Goal: Task Accomplishment & Management: Manage account settings

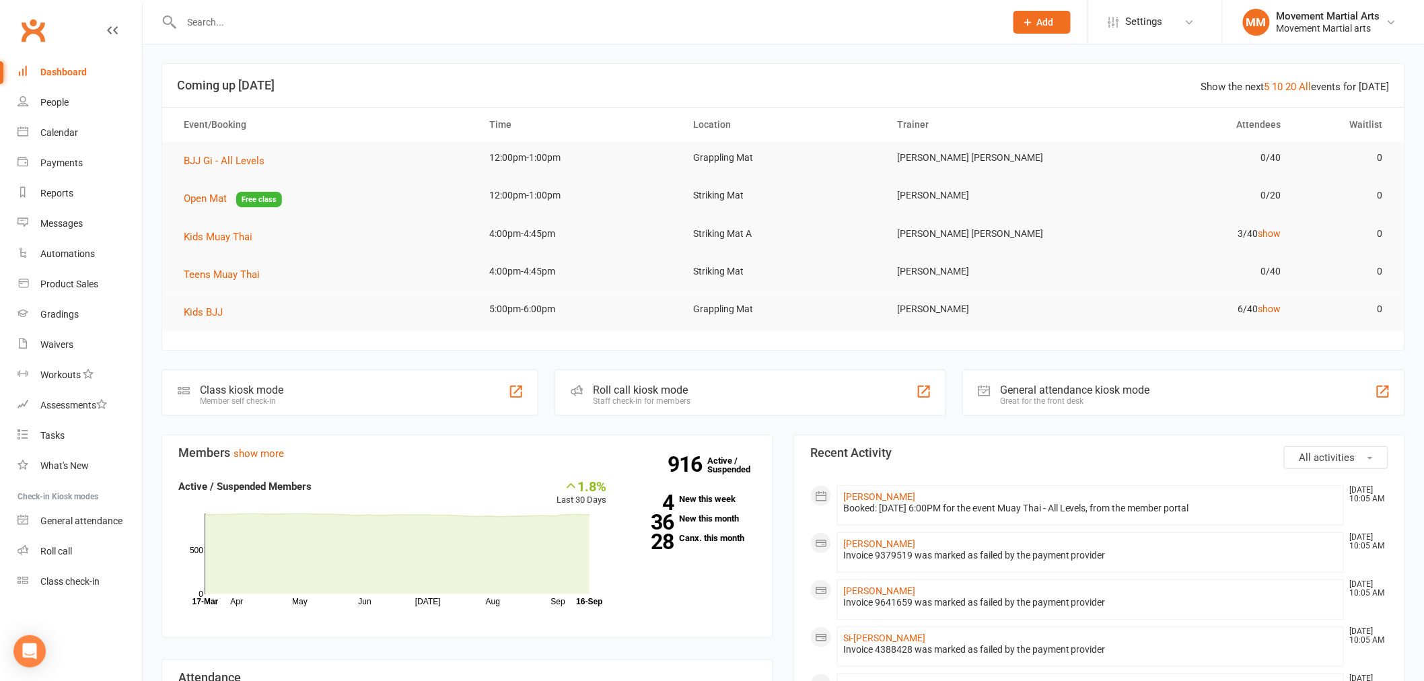
click at [253, 20] on input "text" at bounding box center [587, 22] width 818 height 19
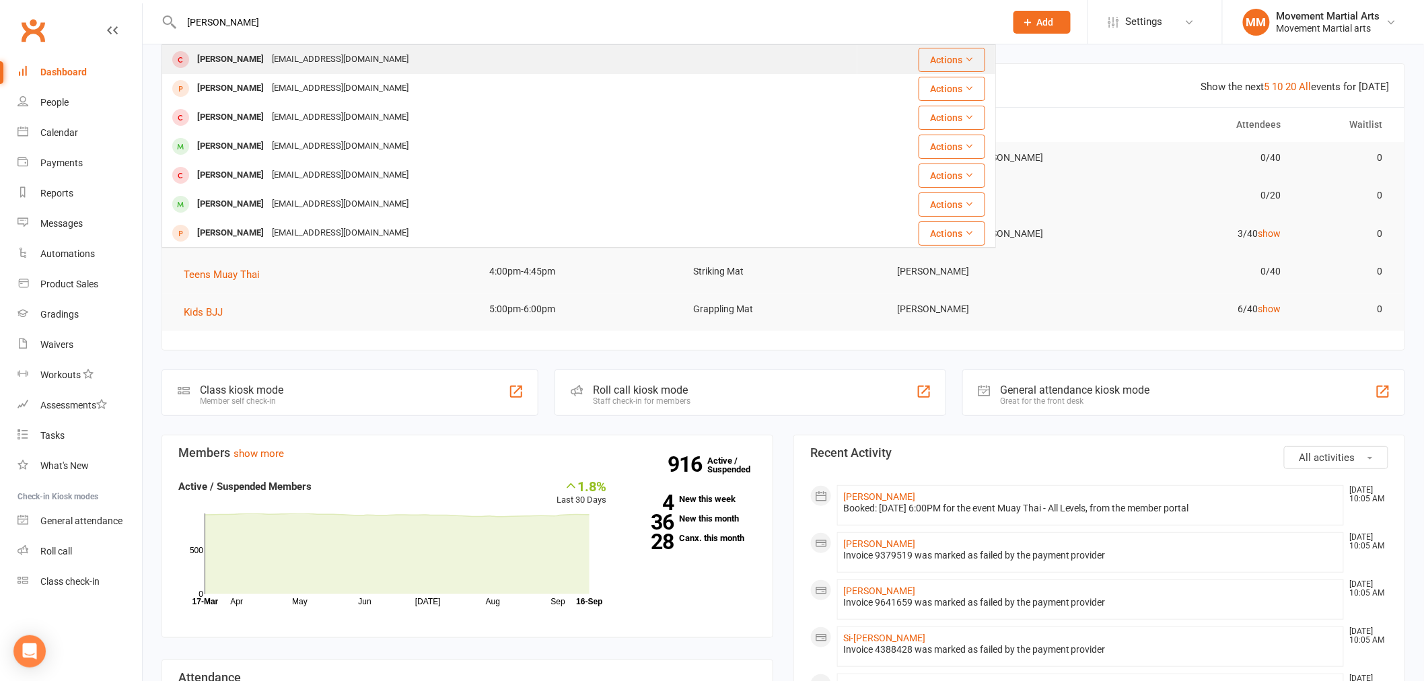
type input "[PERSON_NAME]"
click at [270, 55] on div "[EMAIL_ADDRESS][DOMAIN_NAME]" at bounding box center [340, 60] width 145 height 20
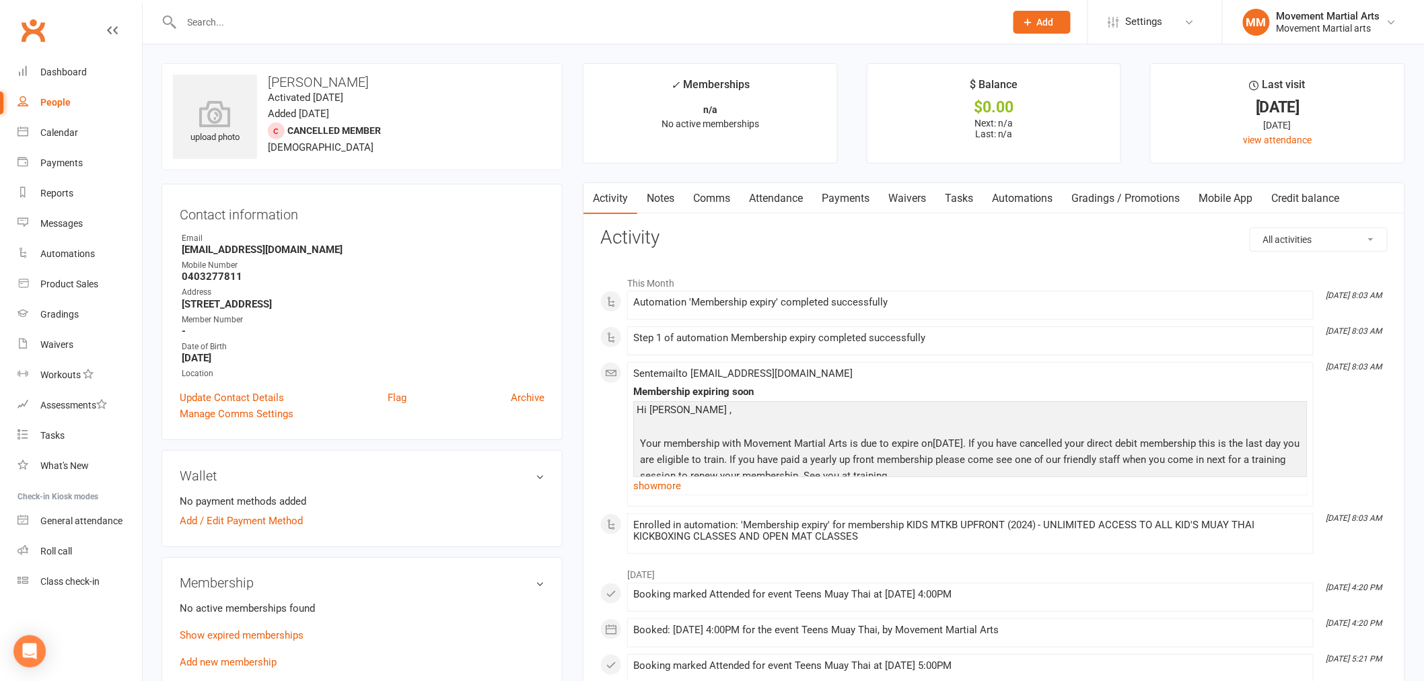
click at [267, 30] on input "text" at bounding box center [587, 22] width 818 height 19
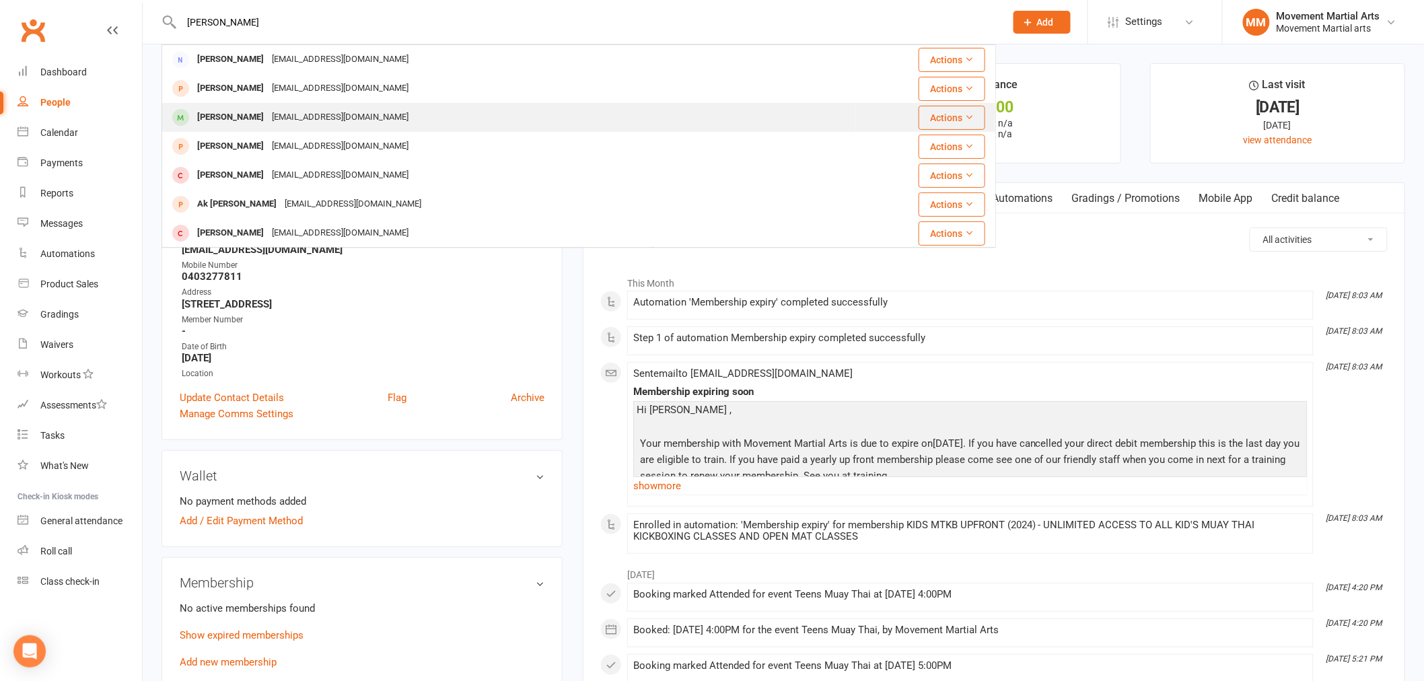
type input "[PERSON_NAME]"
click at [324, 109] on div "[EMAIL_ADDRESS][DOMAIN_NAME]" at bounding box center [340, 118] width 145 height 20
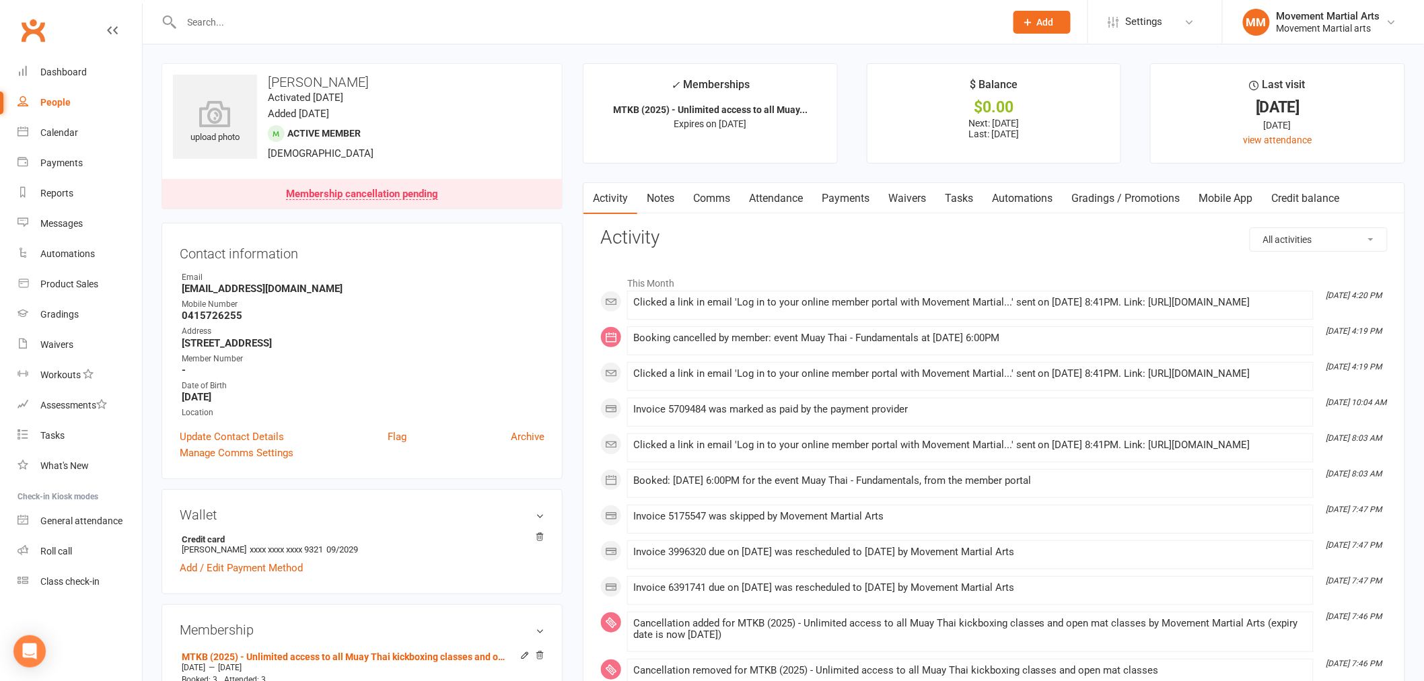
click at [848, 207] on link "Payments" at bounding box center [845, 198] width 67 height 31
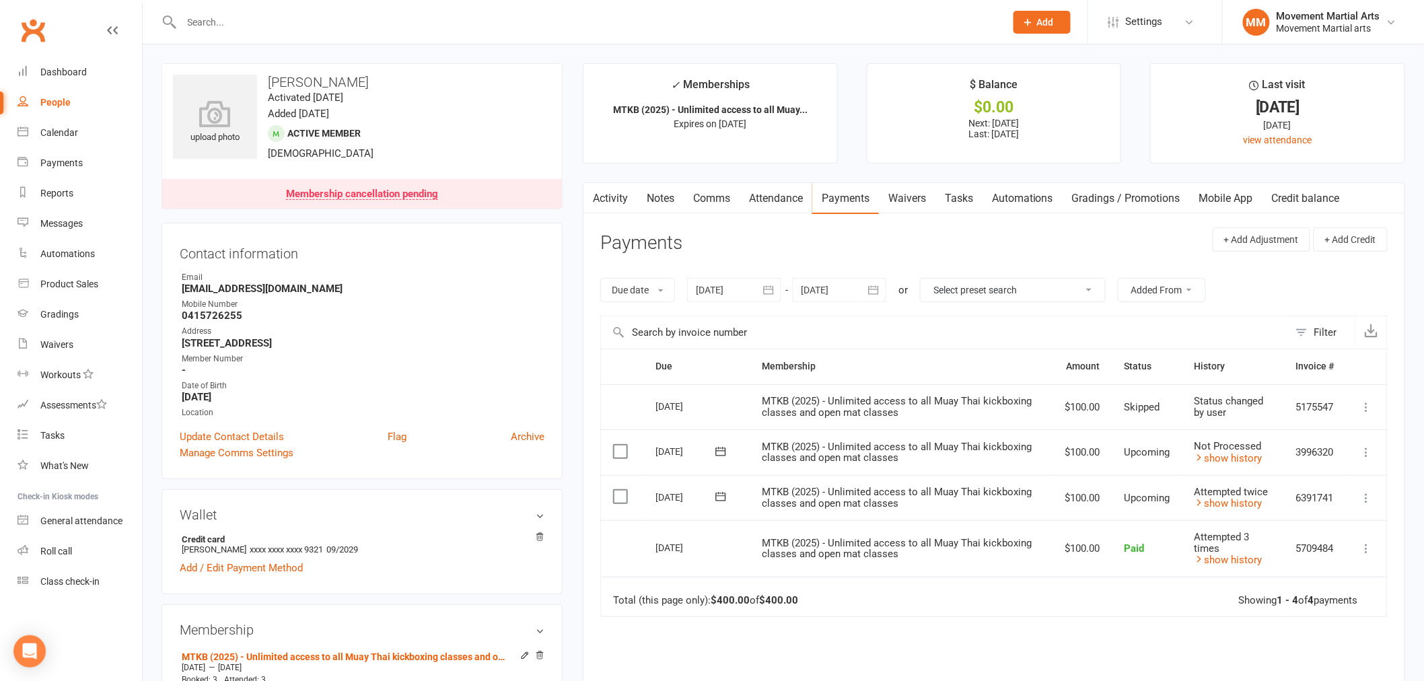
drag, startPoint x: 614, startPoint y: 198, endPoint x: 606, endPoint y: 194, distance: 9.0
click at [606, 194] on link "Activity" at bounding box center [610, 198] width 54 height 31
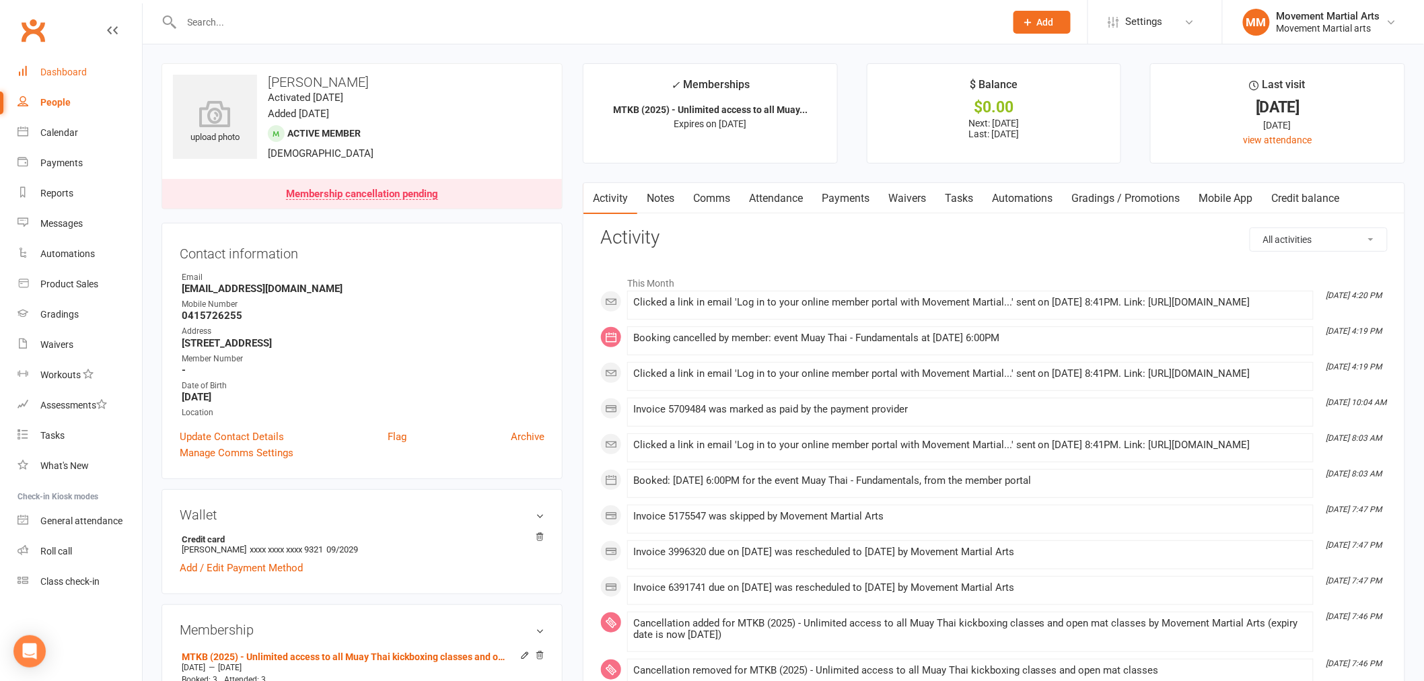
click at [83, 64] on link "Dashboard" at bounding box center [79, 72] width 124 height 30
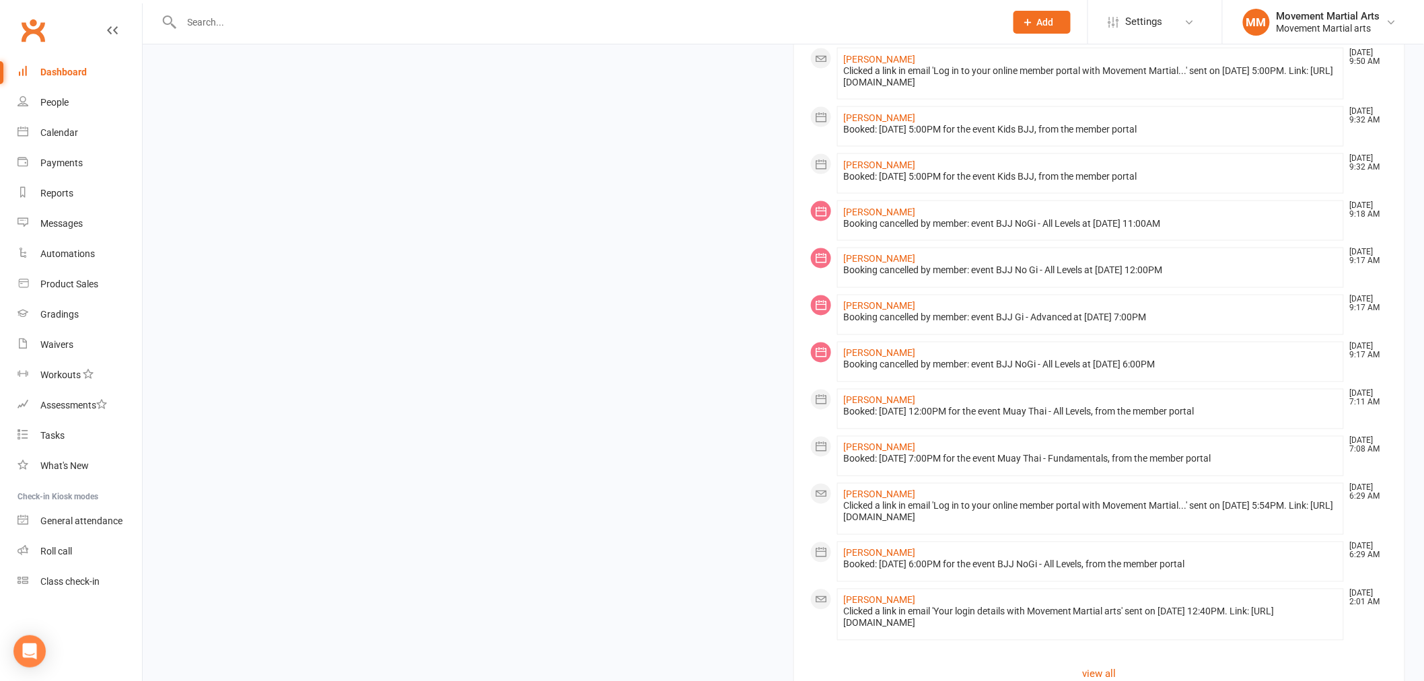
scroll to position [883, 0]
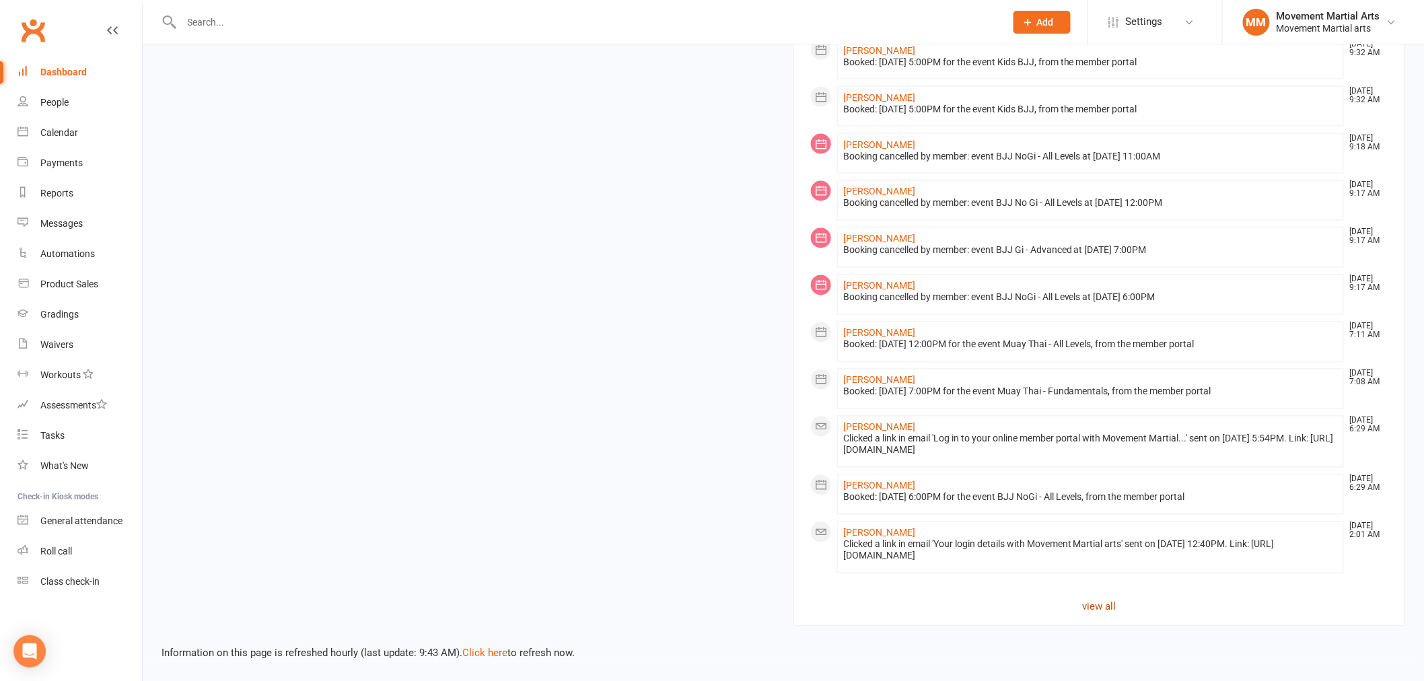
click at [1110, 608] on link "view all" at bounding box center [1099, 607] width 578 height 16
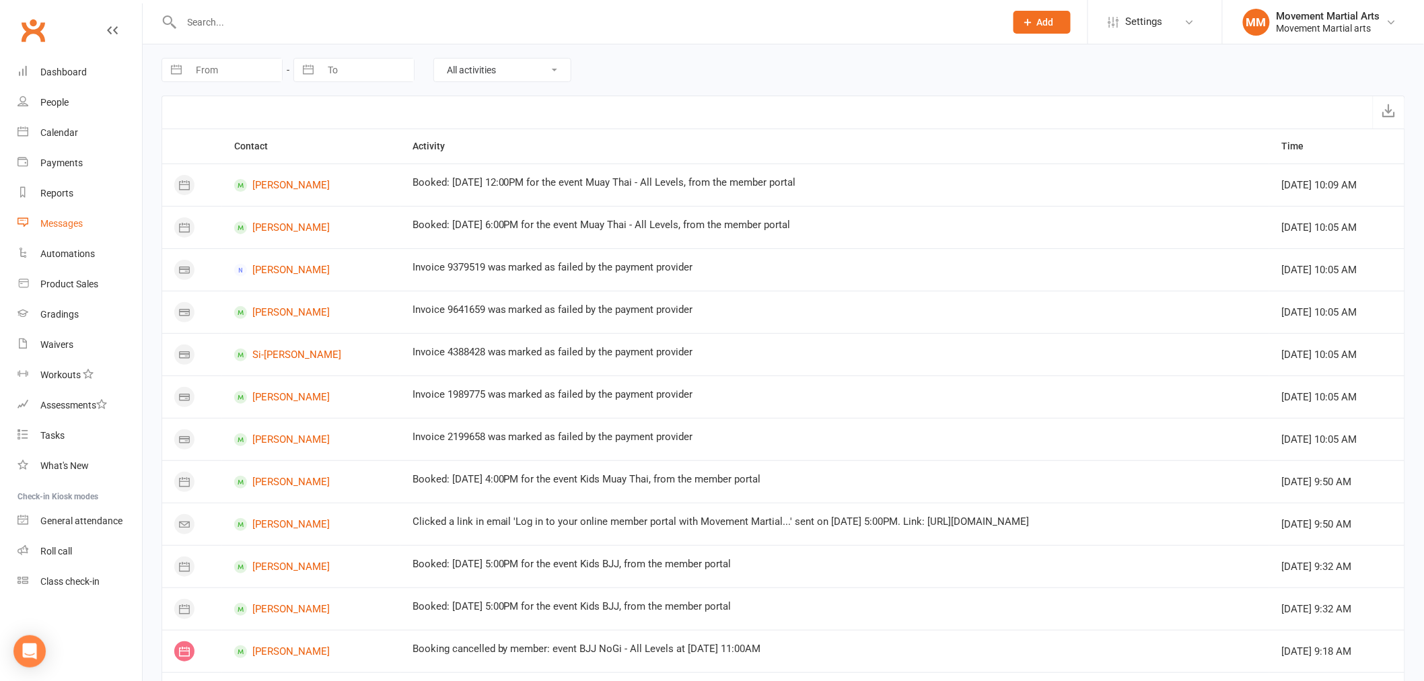
click at [85, 223] on link "Messages" at bounding box center [79, 224] width 124 height 30
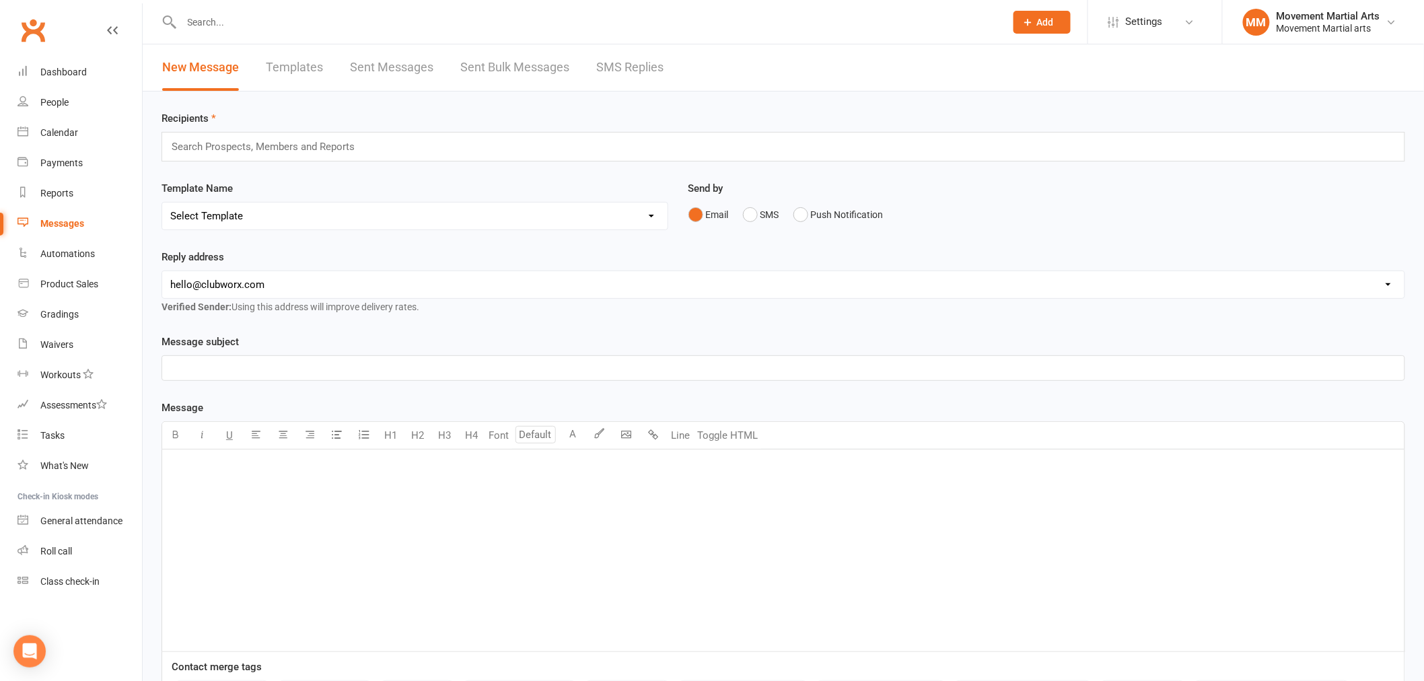
click at [406, 75] on link "Sent Messages" at bounding box center [391, 67] width 83 height 46
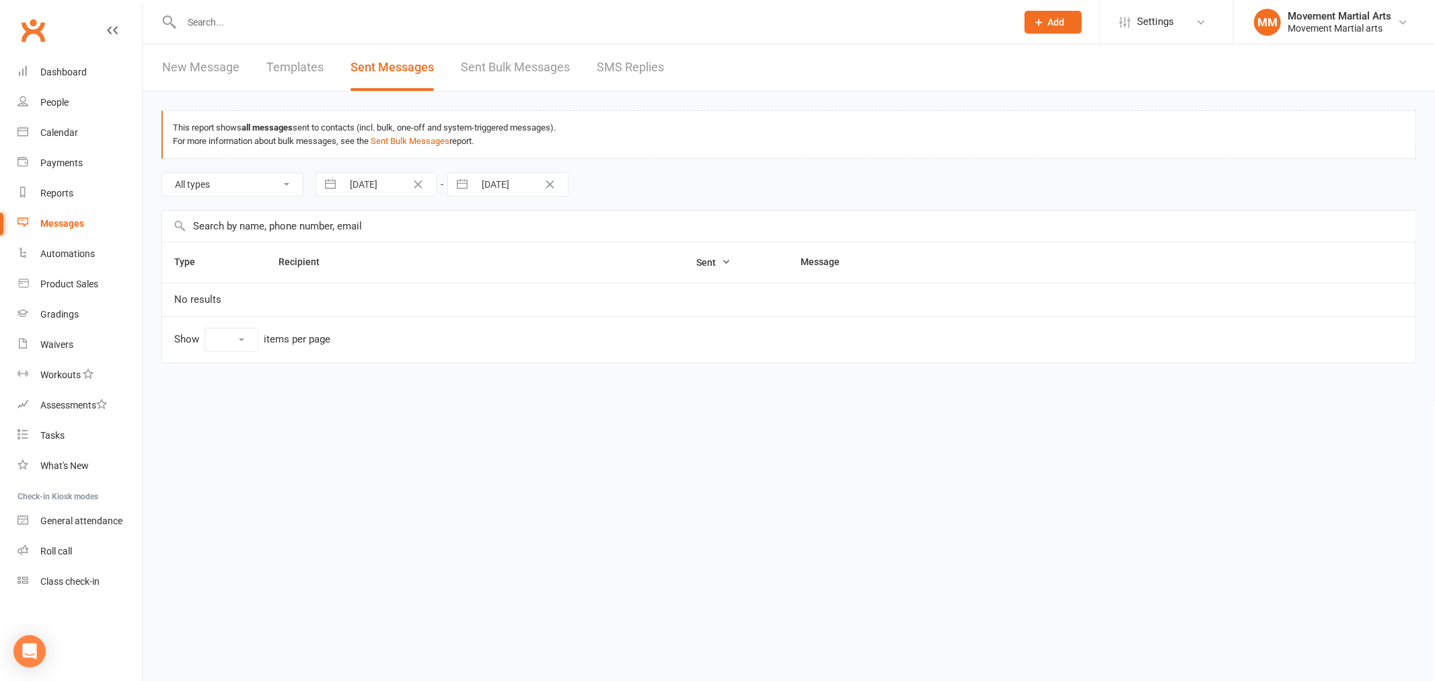
select select "100"
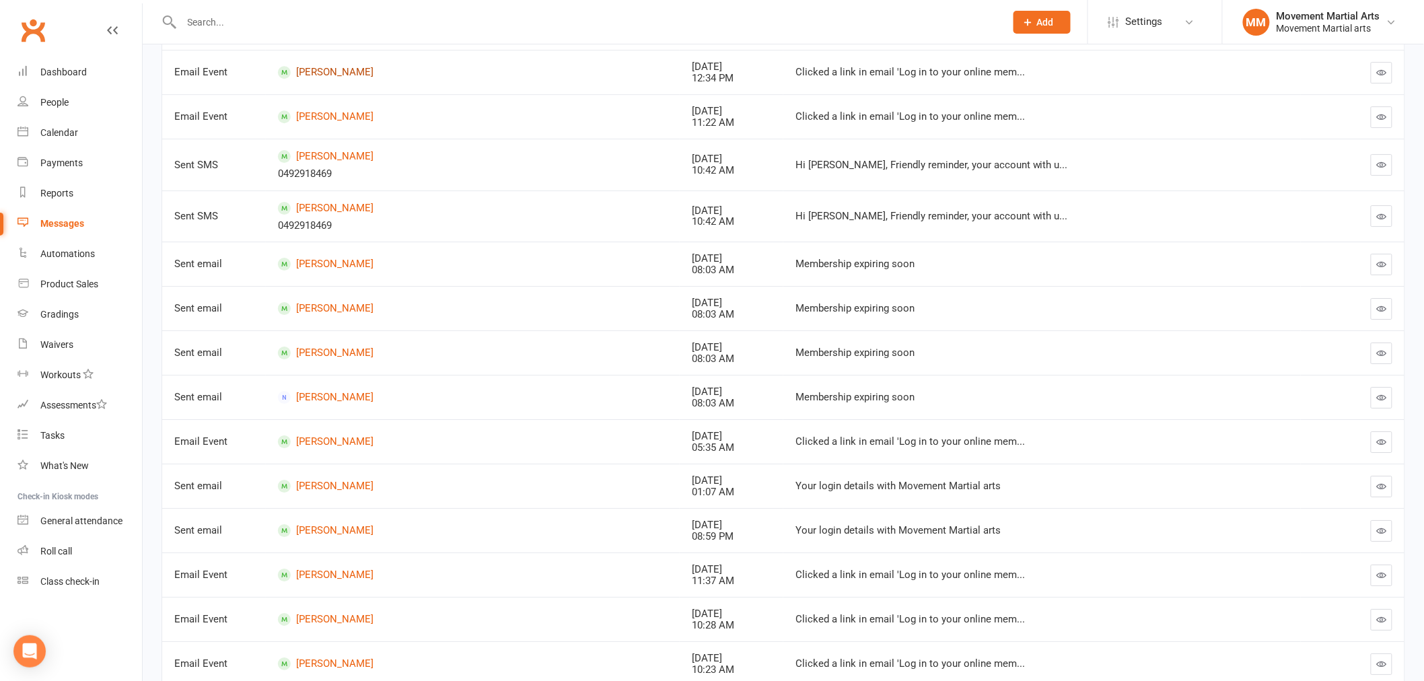
scroll to position [4166, 0]
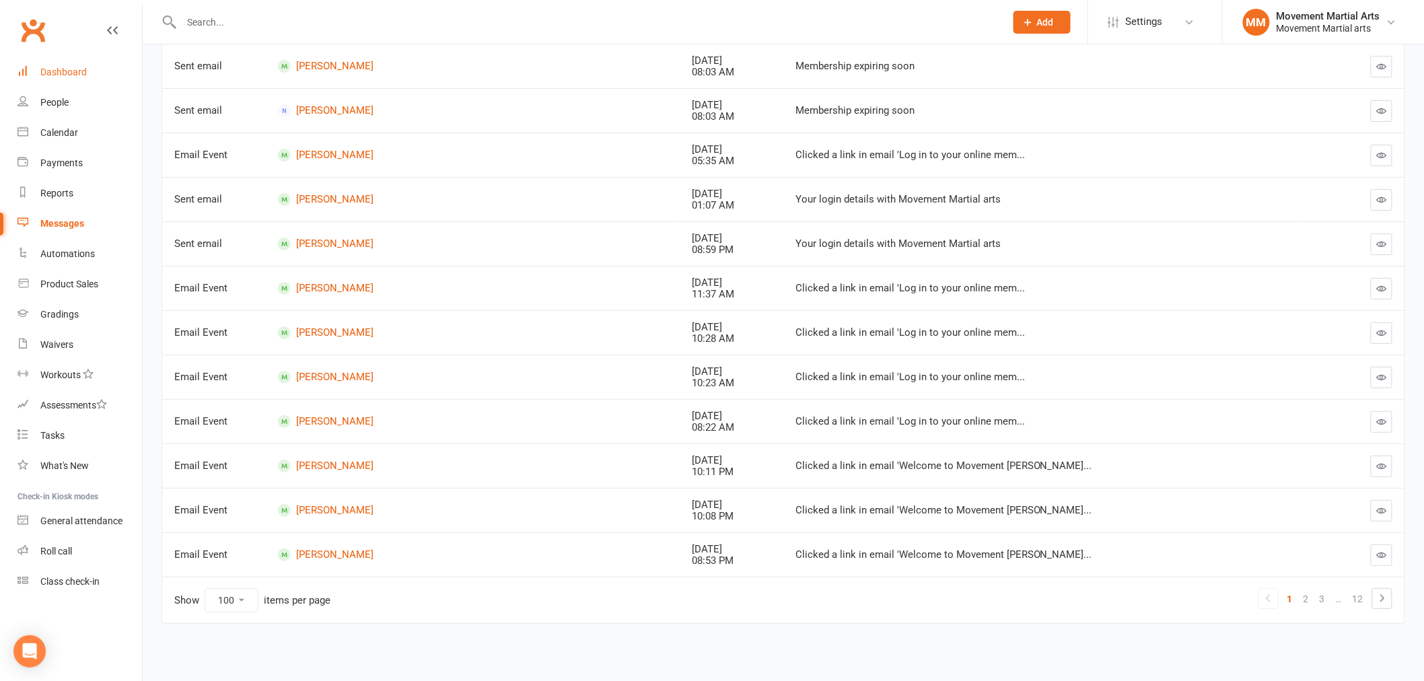
click at [95, 75] on link "Dashboard" at bounding box center [79, 72] width 124 height 30
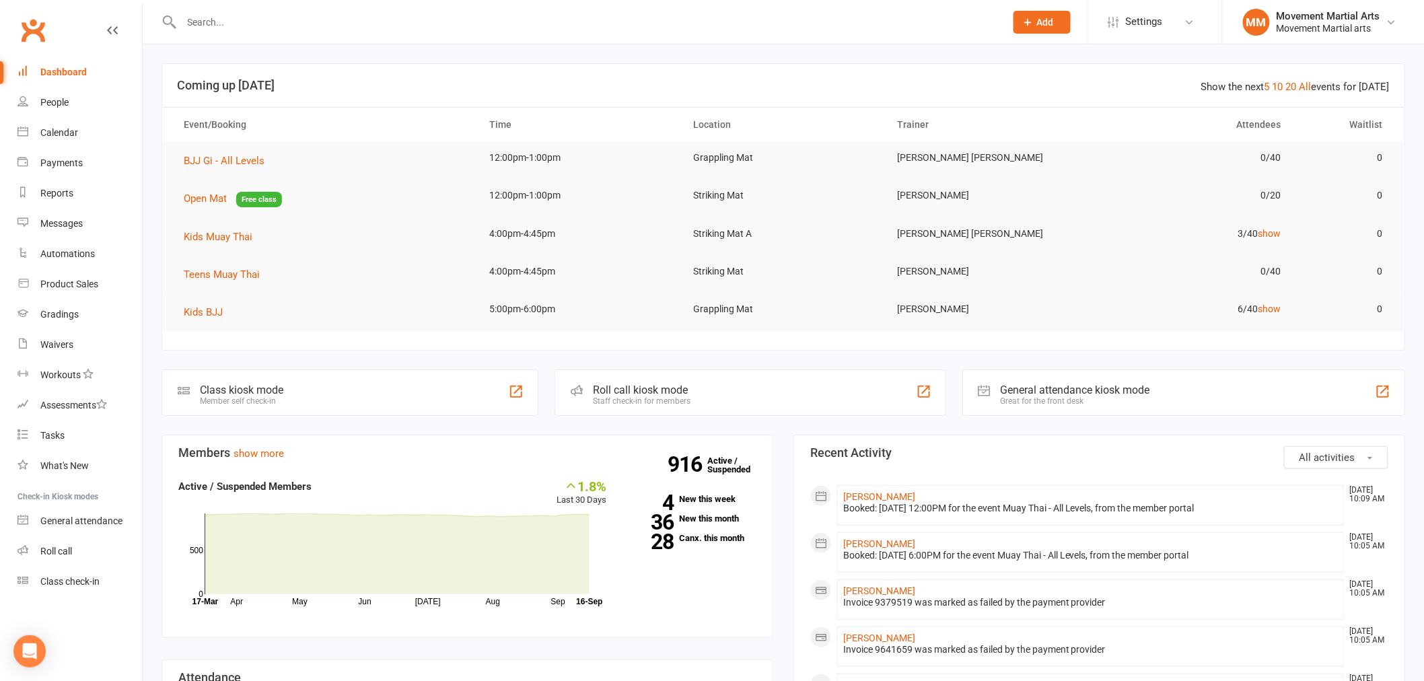
click at [85, 226] on link "Messages" at bounding box center [79, 224] width 124 height 30
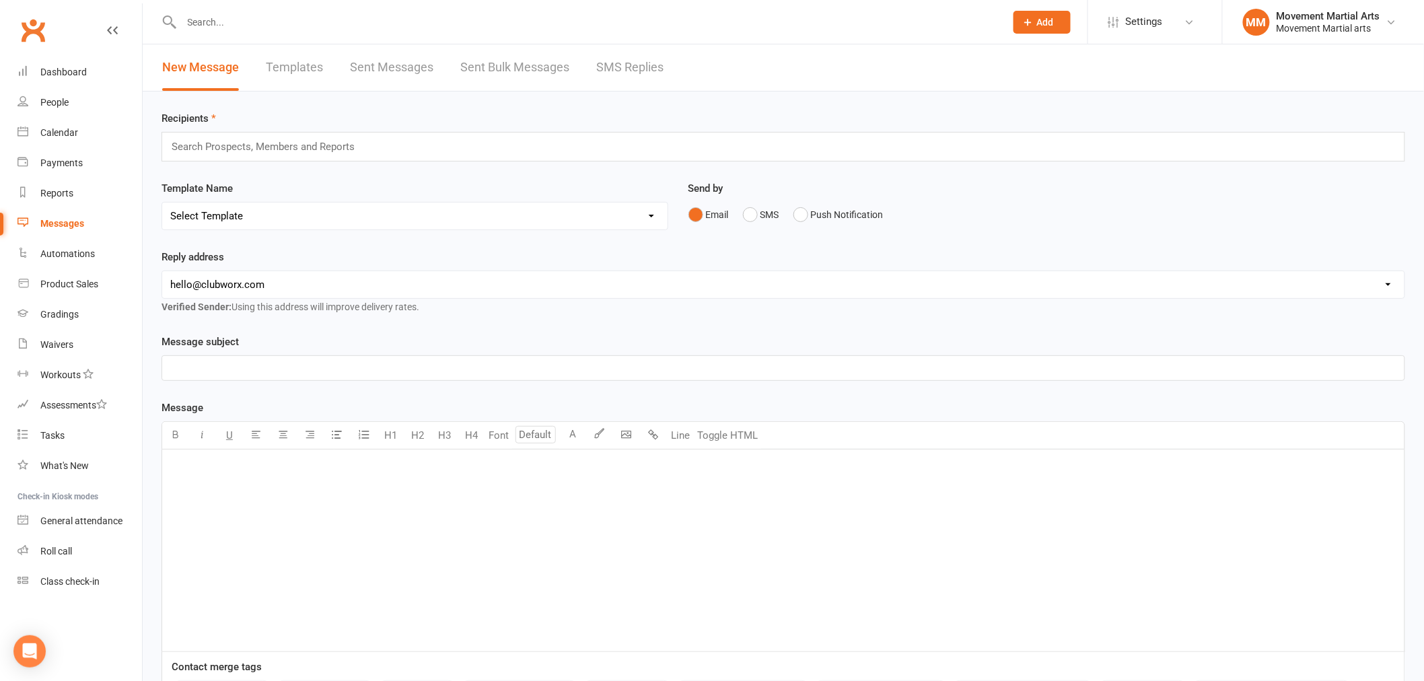
click at [414, 74] on link "Sent Messages" at bounding box center [391, 67] width 83 height 46
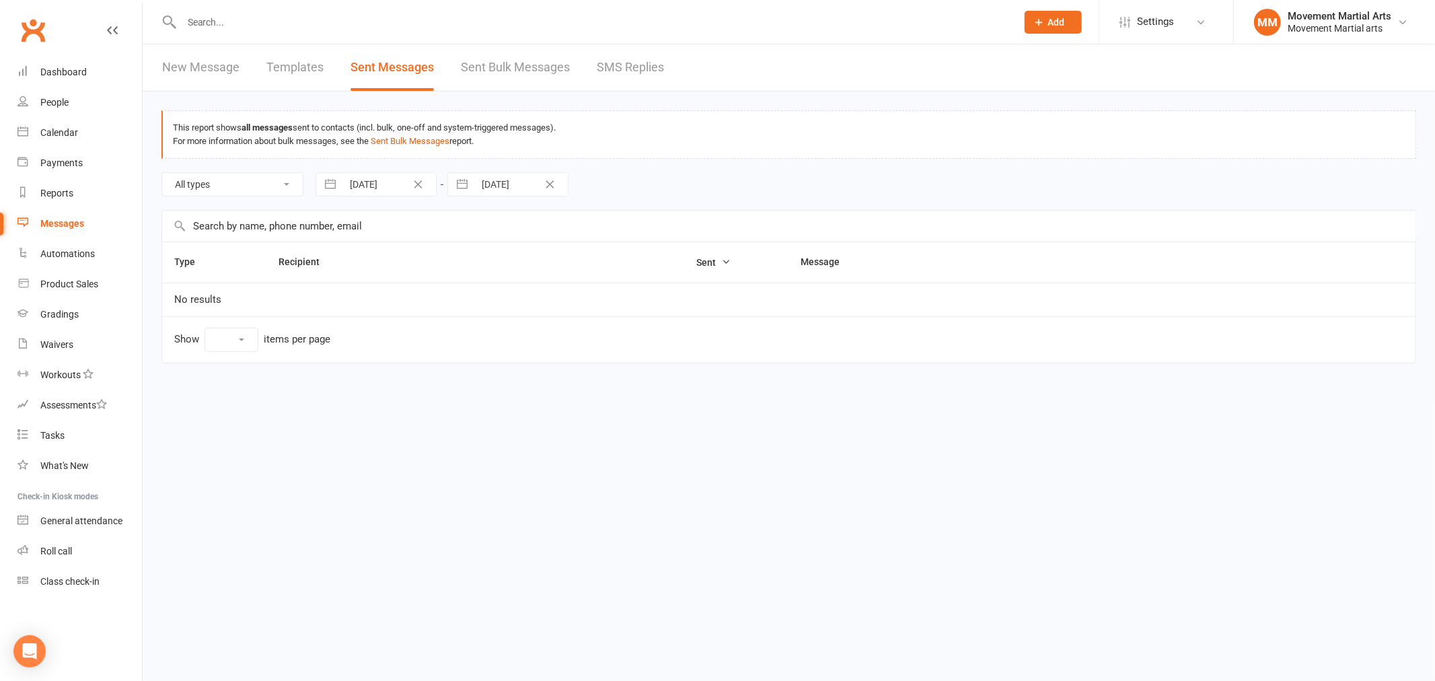
select select "100"
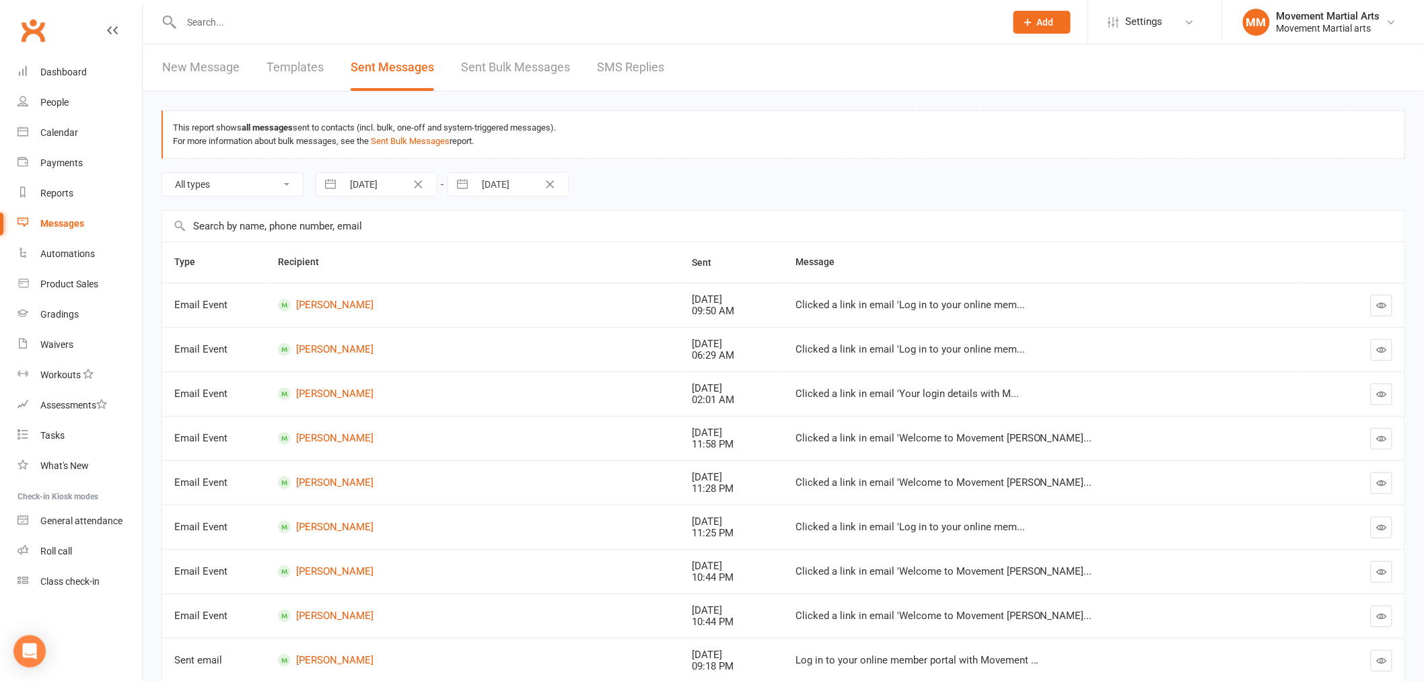
click at [515, 79] on link "Sent Bulk Messages" at bounding box center [515, 67] width 109 height 46
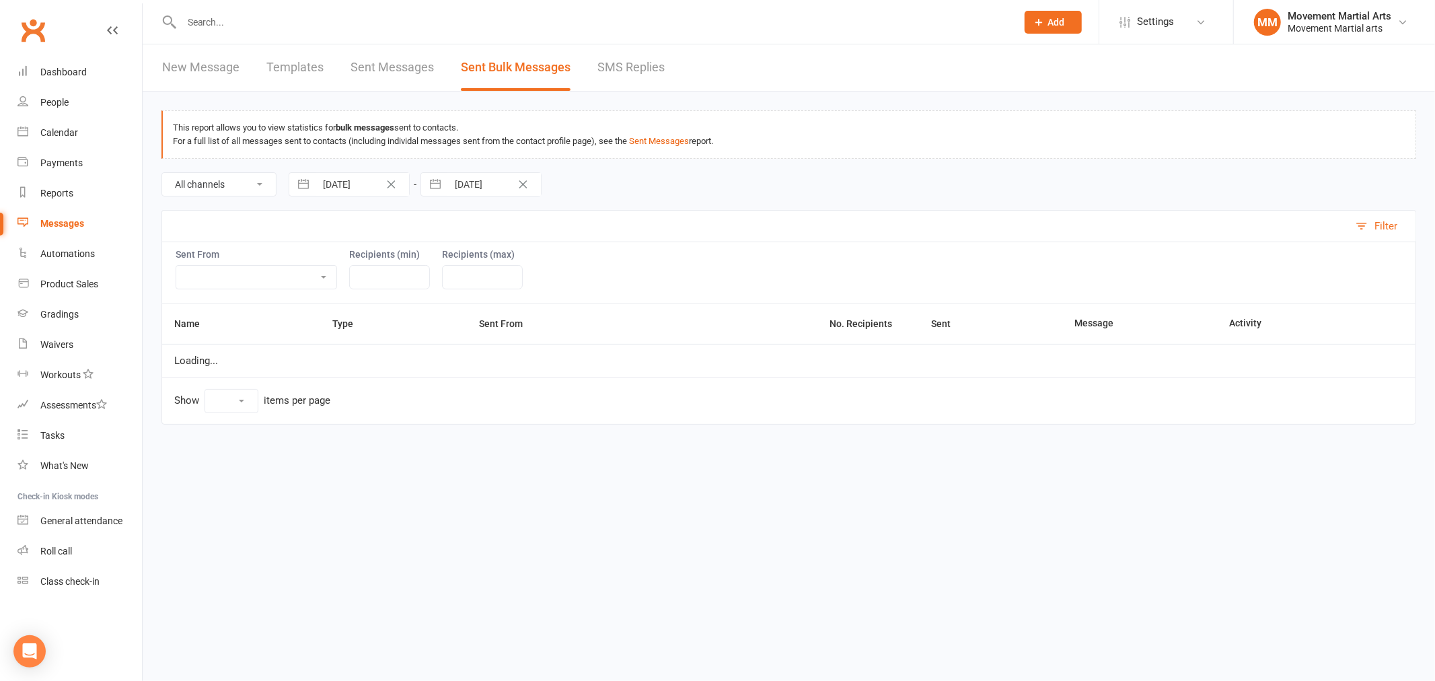
select select "10"
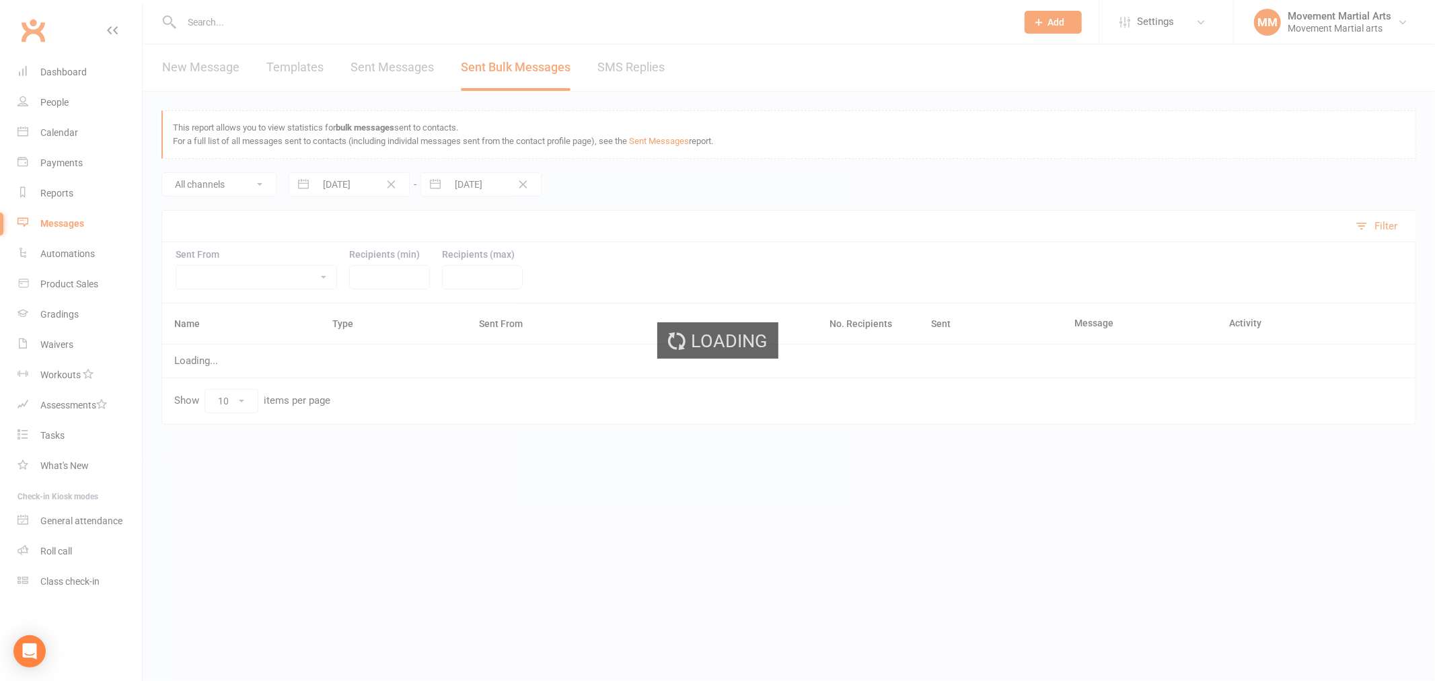
click at [394, 74] on div "Loading" at bounding box center [717, 340] width 1435 height 681
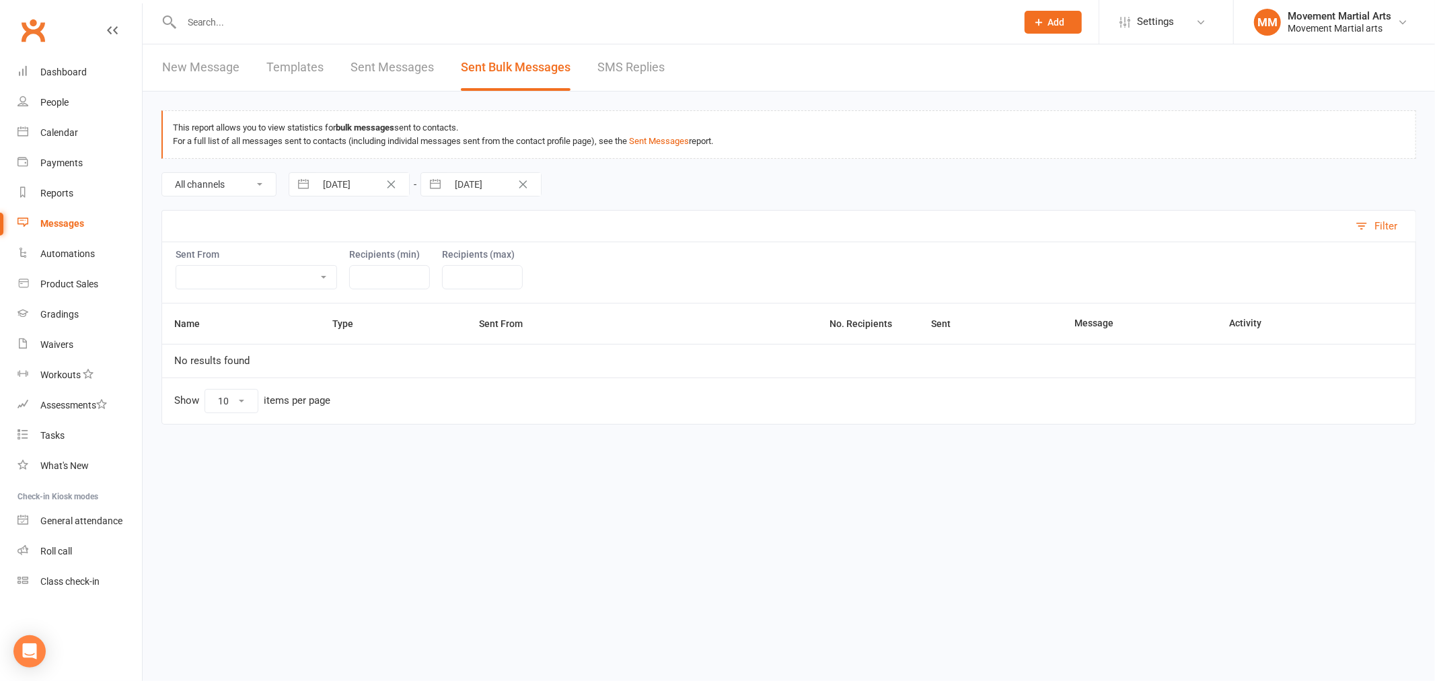
click at [393, 81] on link "Sent Messages" at bounding box center [392, 67] width 83 height 46
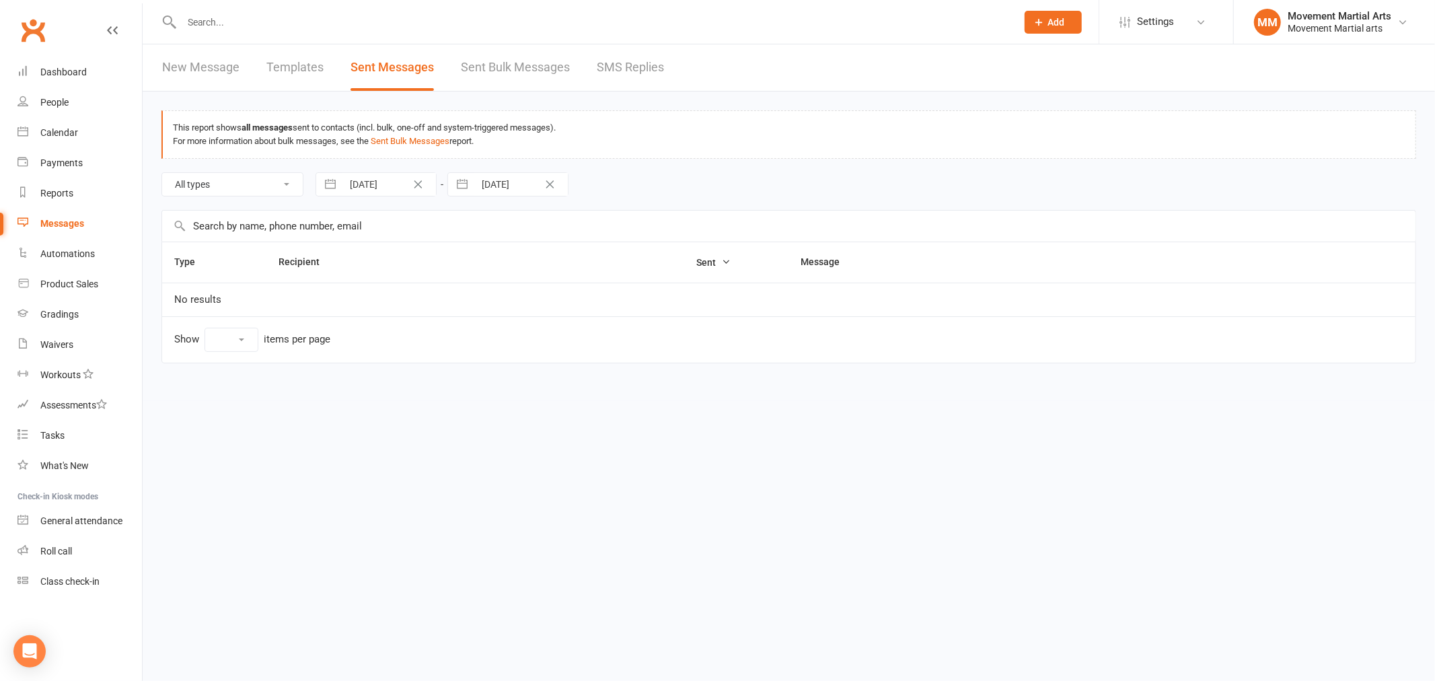
select select "100"
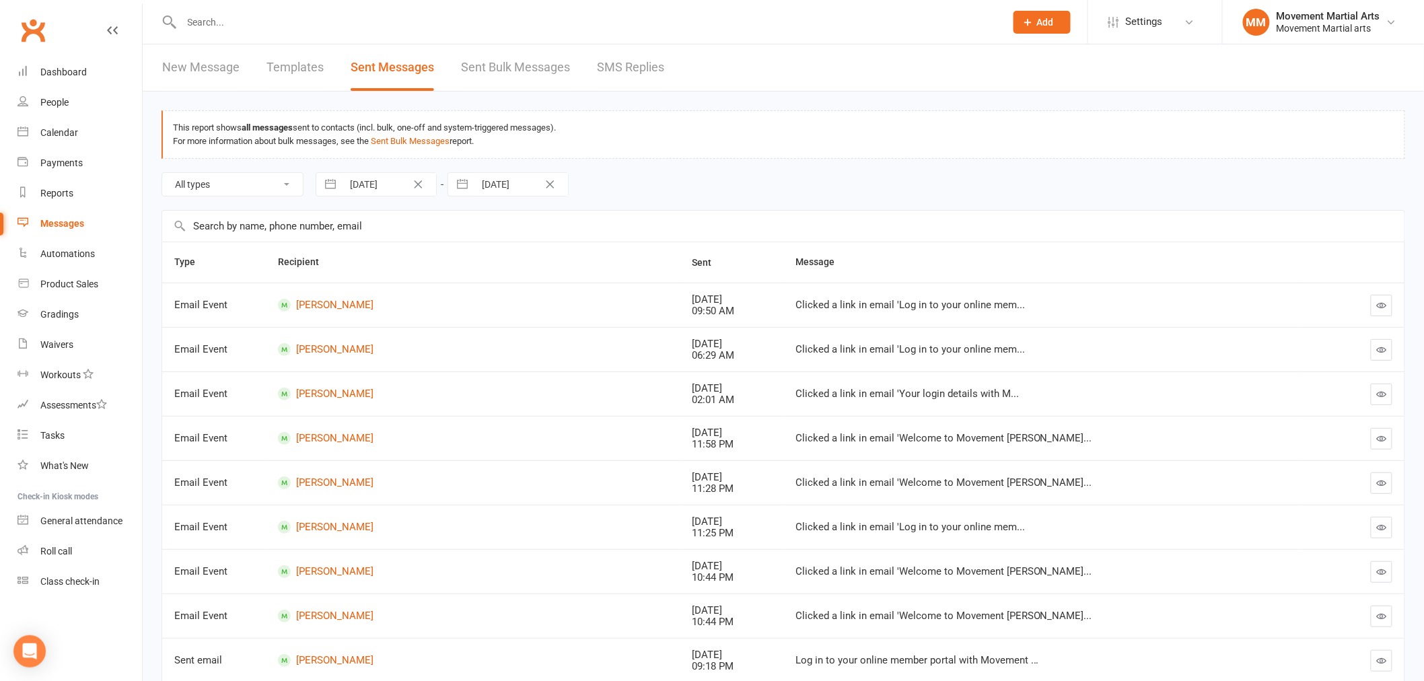
click at [210, 67] on link "New Message" at bounding box center [200, 67] width 77 height 46
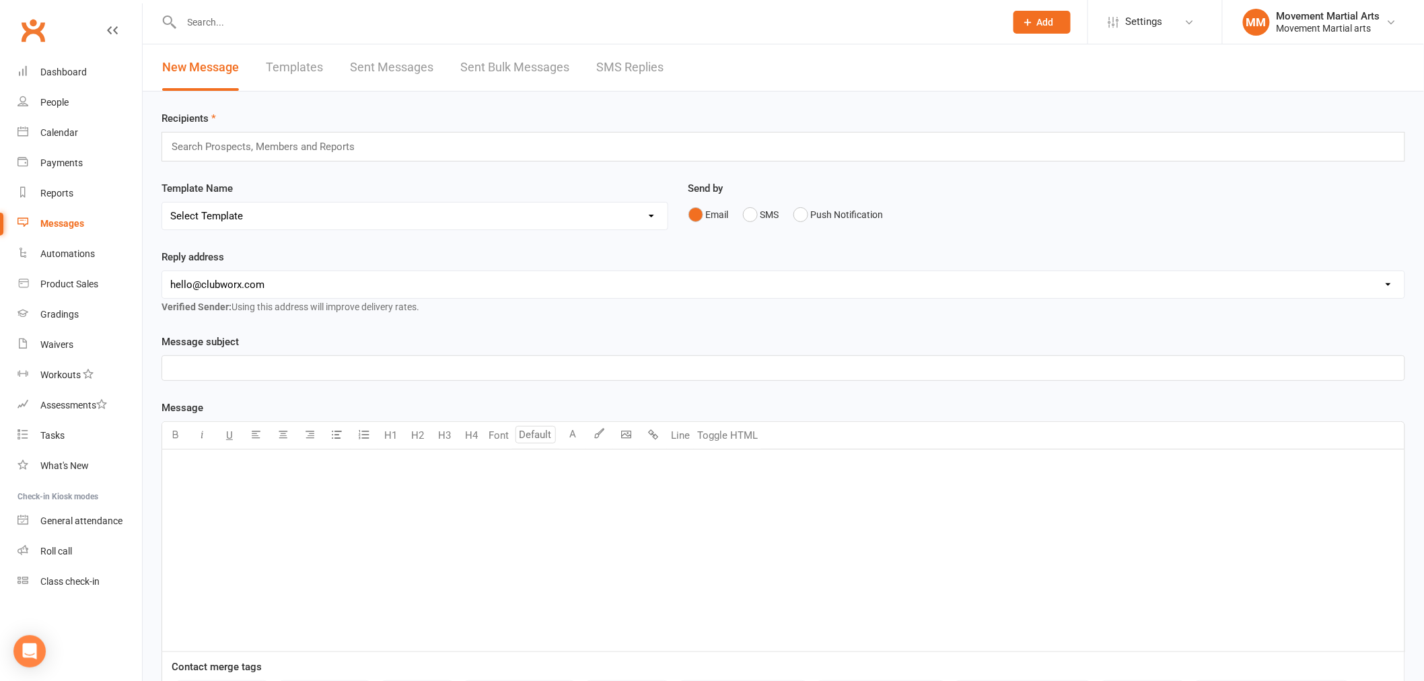
click at [271, 155] on input "text" at bounding box center [268, 146] width 197 height 17
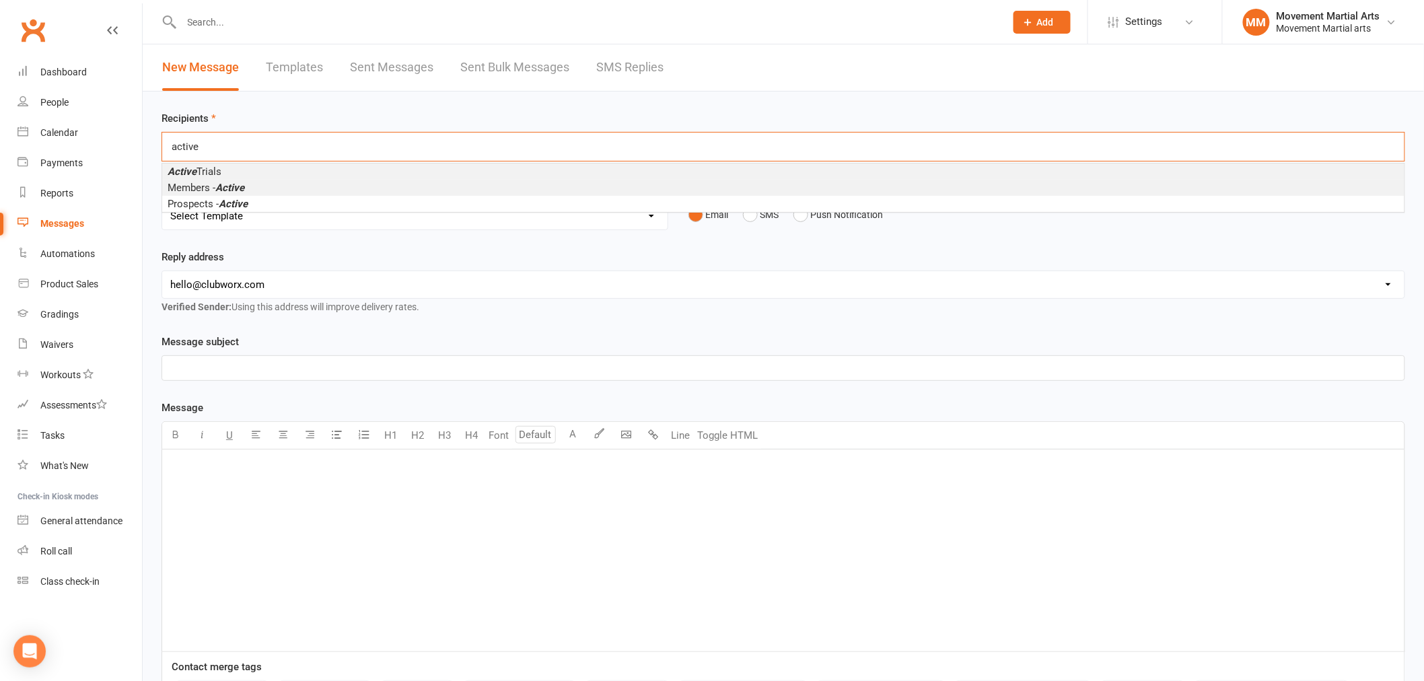
type input "active"
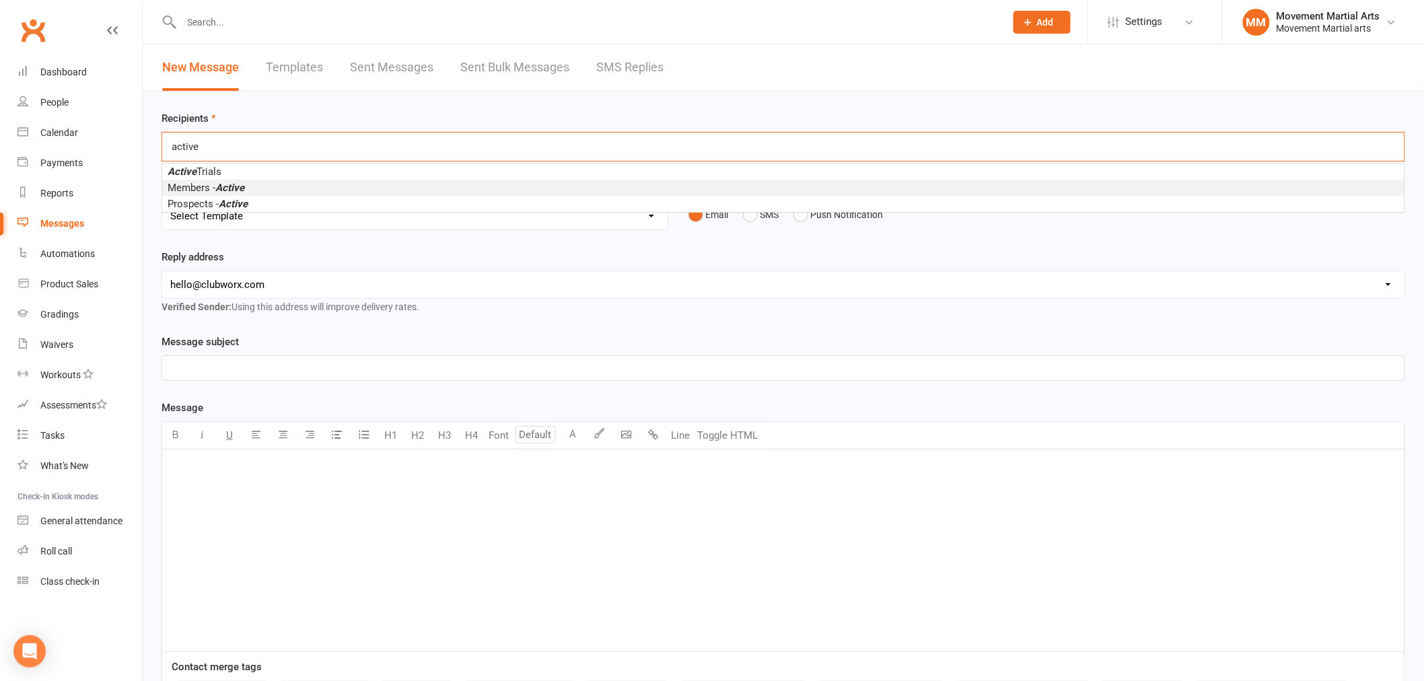
click at [267, 187] on li "Members - Active" at bounding box center [783, 188] width 1242 height 16
click at [312, 225] on select "Select Template [Email] Grading - Blue Belt [Email] Gym relocation closing time…" at bounding box center [414, 220] width 505 height 27
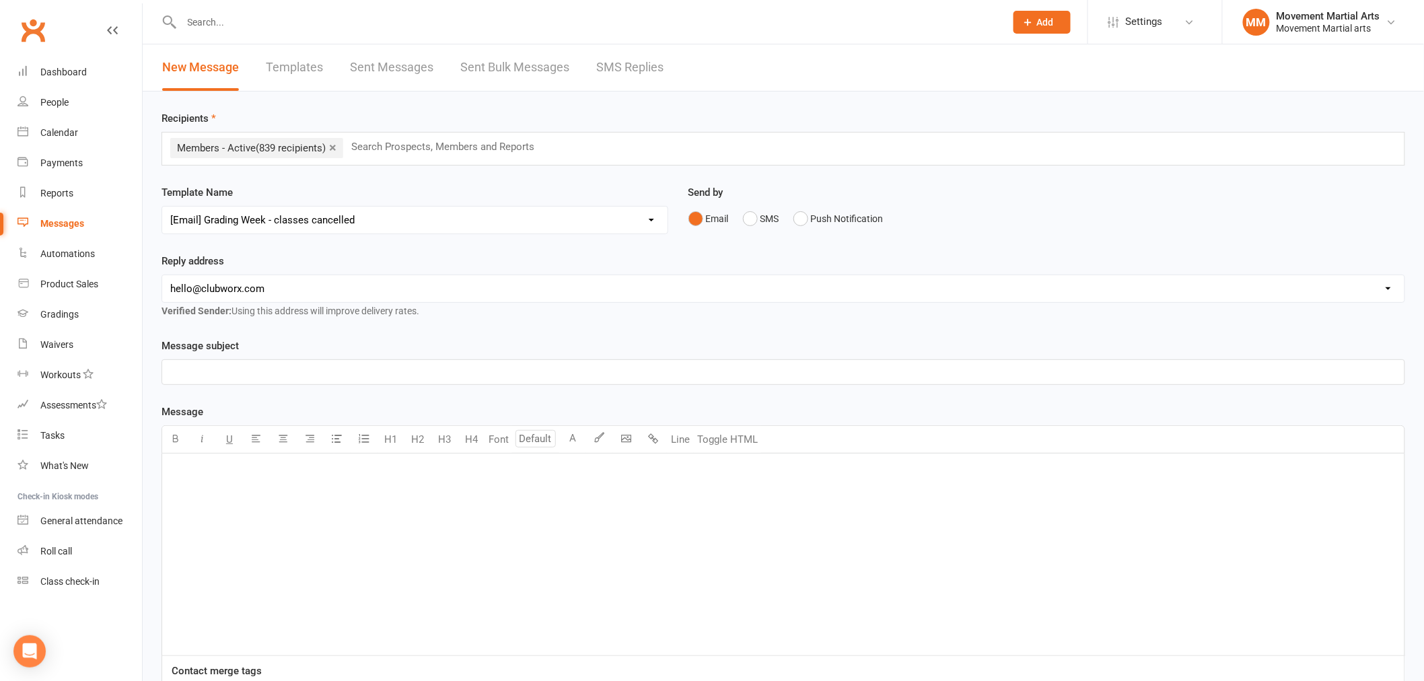
click at [162, 207] on select "Select Template [Email] Grading - Blue Belt [Email] Gym relocation closing time…" at bounding box center [414, 220] width 505 height 27
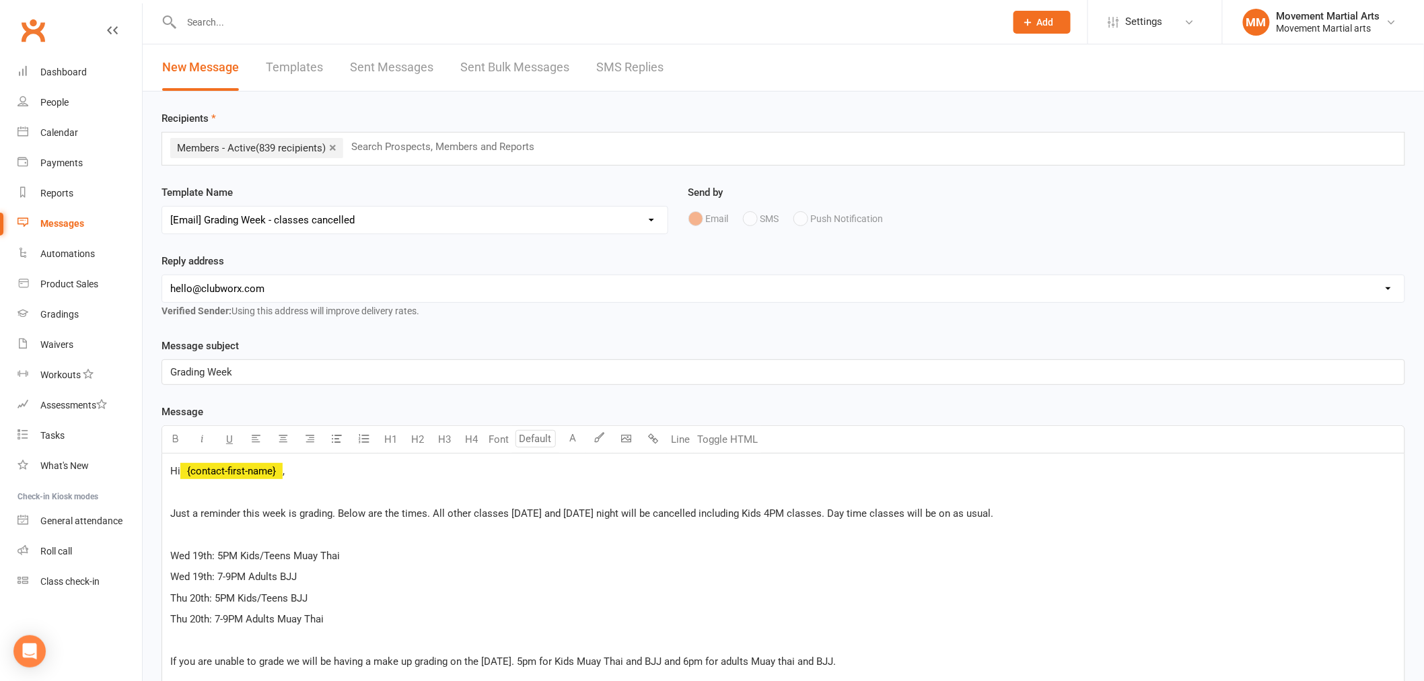
click at [270, 221] on select "Select Template [Email] Grading - Blue Belt [Email] Gym relocation closing time…" at bounding box center [414, 220] width 505 height 27
select select "14"
click at [162, 207] on select "Select Template [Email] Grading - Blue Belt [Email] Gym relocation closing time…" at bounding box center [414, 220] width 505 height 27
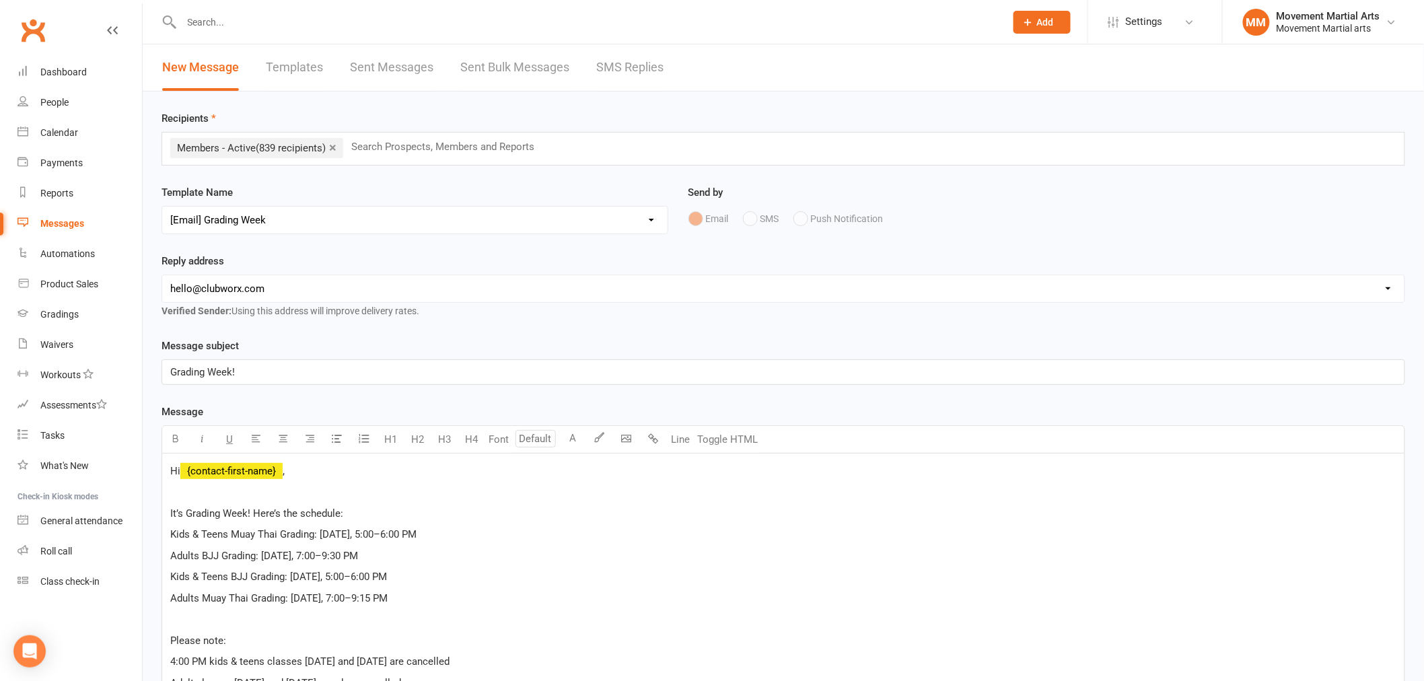
click at [381, 147] on input "text" at bounding box center [448, 146] width 197 height 17
click at [269, 293] on select "[EMAIL_ADDRESS][DOMAIN_NAME] [EMAIL_ADDRESS][DOMAIN_NAME] [PERSON_NAME][EMAIL_A…" at bounding box center [783, 288] width 1242 height 27
click at [162, 275] on select "[EMAIL_ADDRESS][DOMAIN_NAME] [EMAIL_ADDRESS][DOMAIN_NAME] [PERSON_NAME][EMAIL_A…" at bounding box center [783, 288] width 1242 height 27
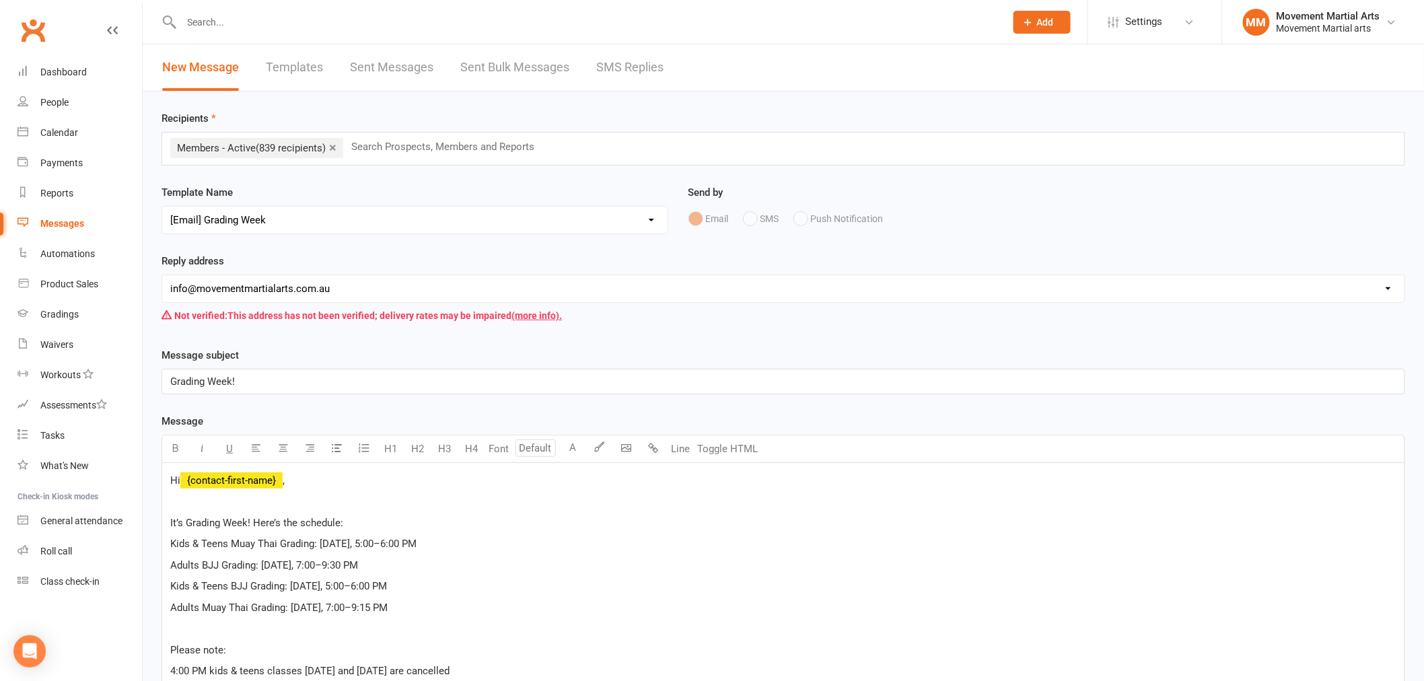
click at [258, 285] on select "[EMAIL_ADDRESS][DOMAIN_NAME] [EMAIL_ADDRESS][DOMAIN_NAME] [PERSON_NAME][EMAIL_A…" at bounding box center [783, 288] width 1242 height 27
select select "0"
click at [162, 275] on select "[EMAIL_ADDRESS][DOMAIN_NAME] [EMAIL_ADDRESS][DOMAIN_NAME] [PERSON_NAME][EMAIL_A…" at bounding box center [783, 288] width 1242 height 27
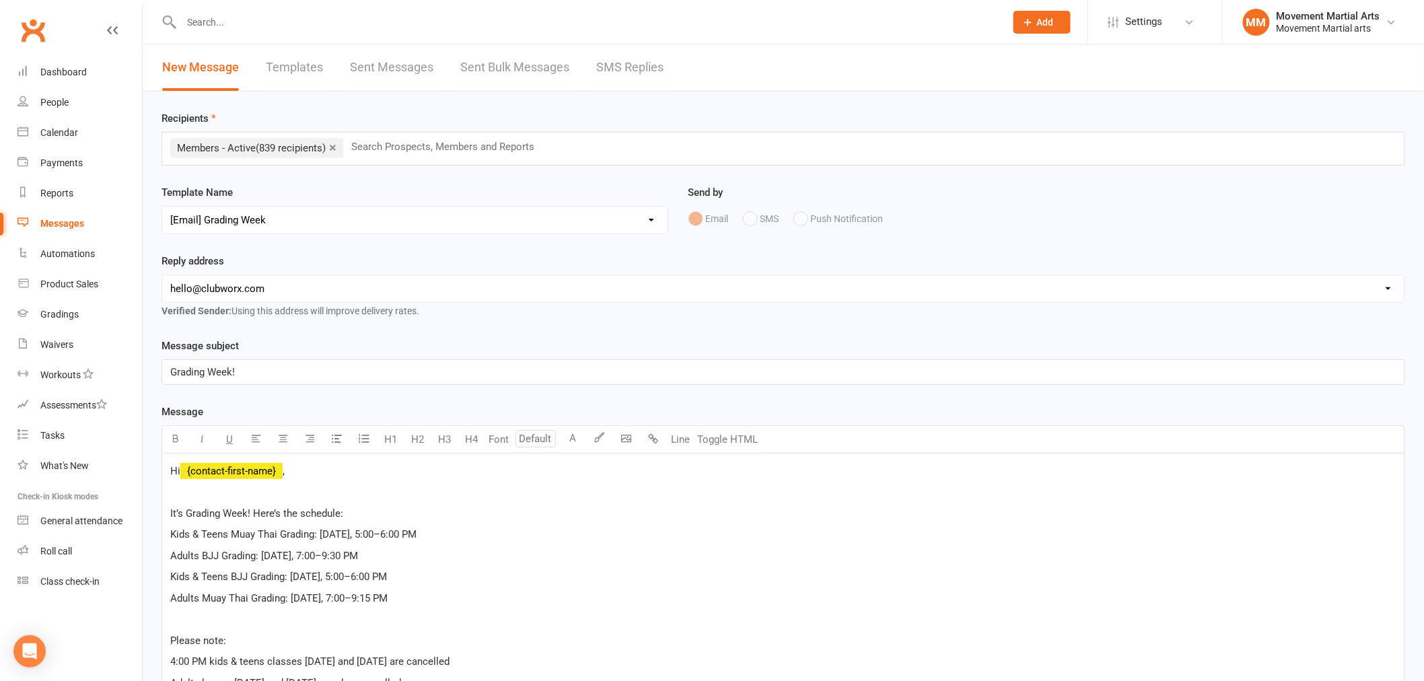
click at [207, 338] on label "Message subject" at bounding box center [199, 346] width 77 height 16
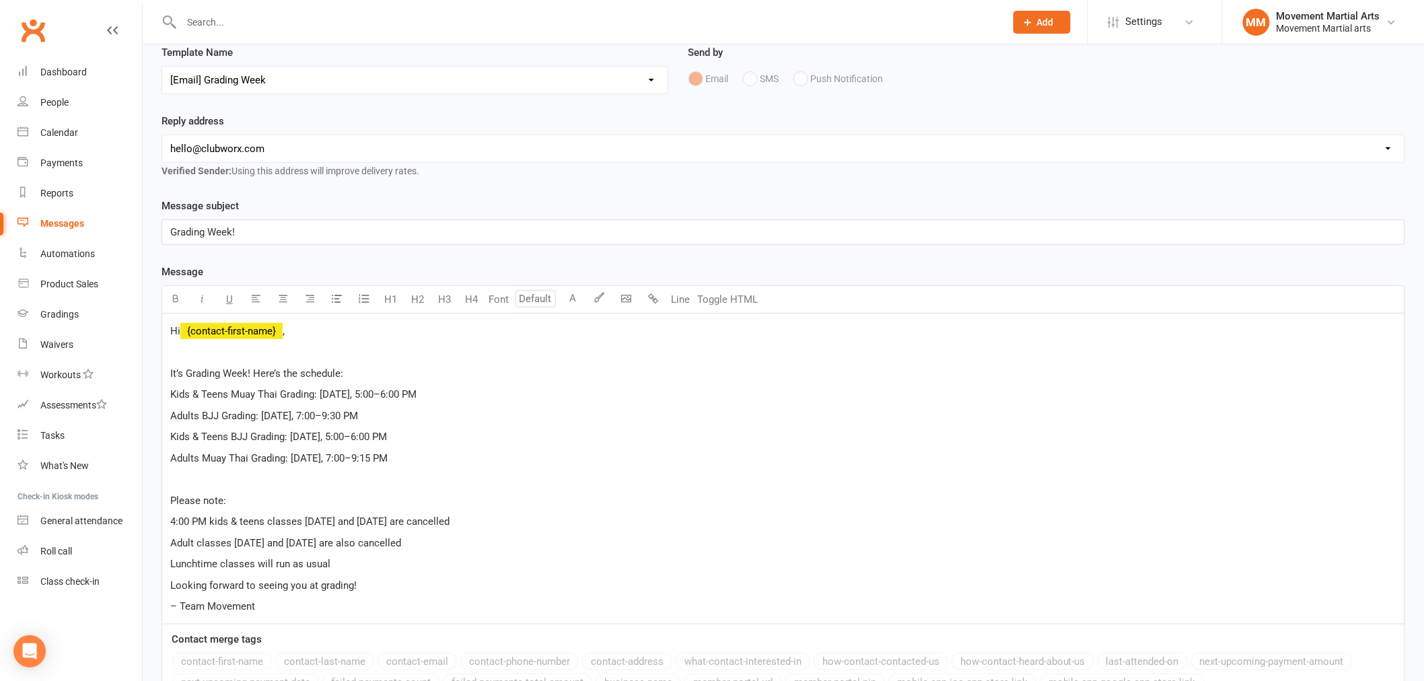
scroll to position [174, 0]
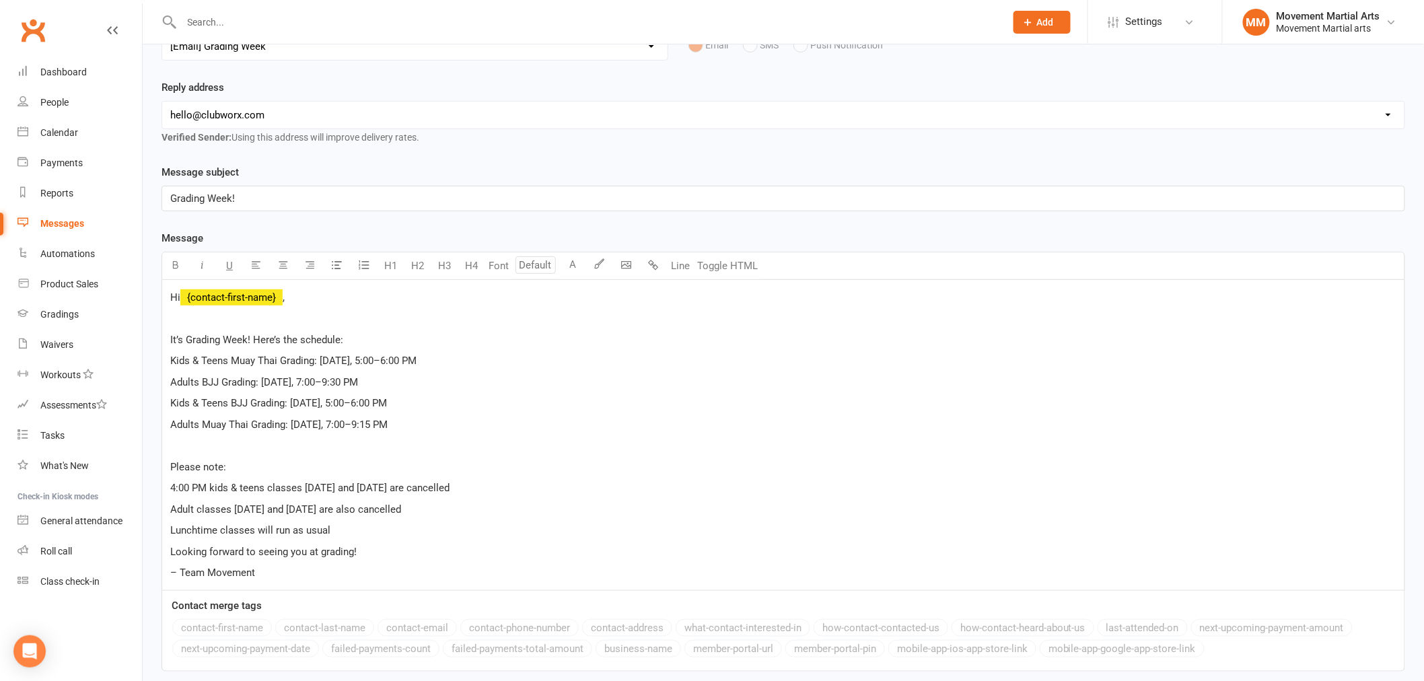
click at [210, 320] on p at bounding box center [783, 318] width 1226 height 16
click at [149, 266] on div "Recipients × Members - Active (839 recipients) Search Prospects, Members and Re…" at bounding box center [783, 345] width 1281 height 854
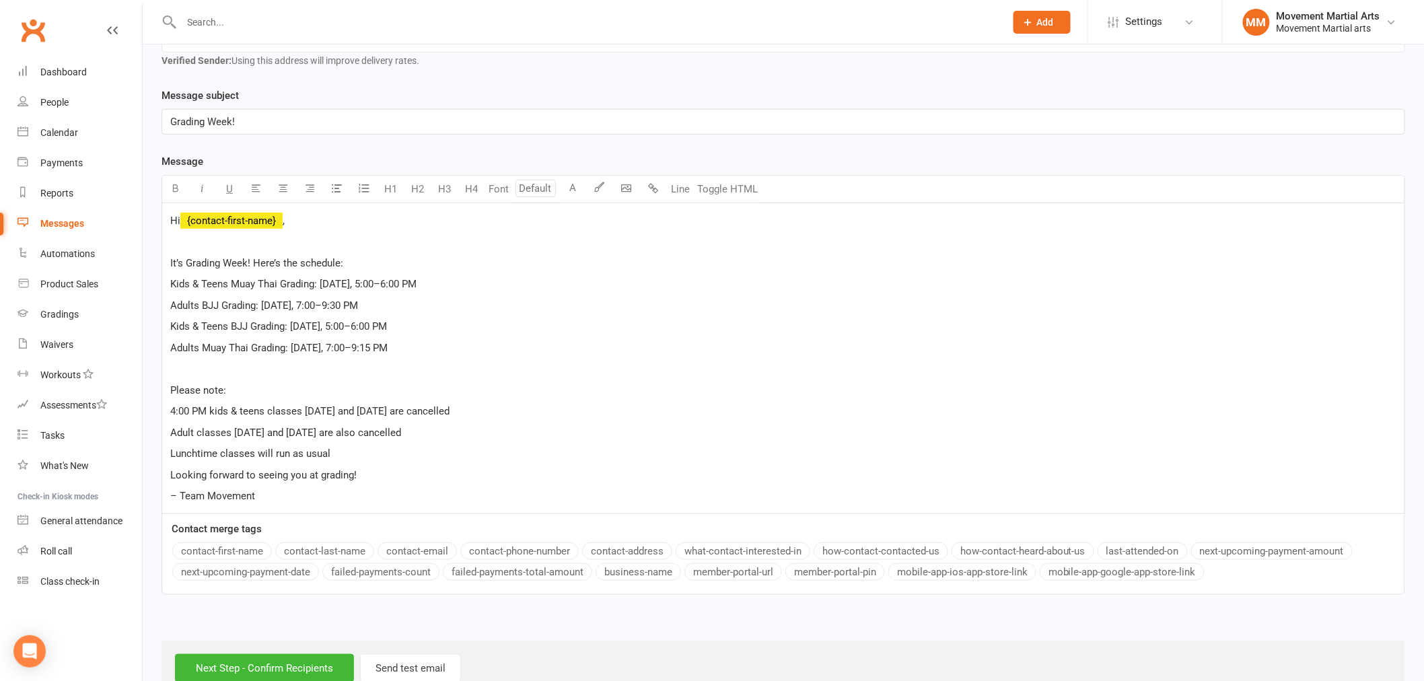
scroll to position [285, 0]
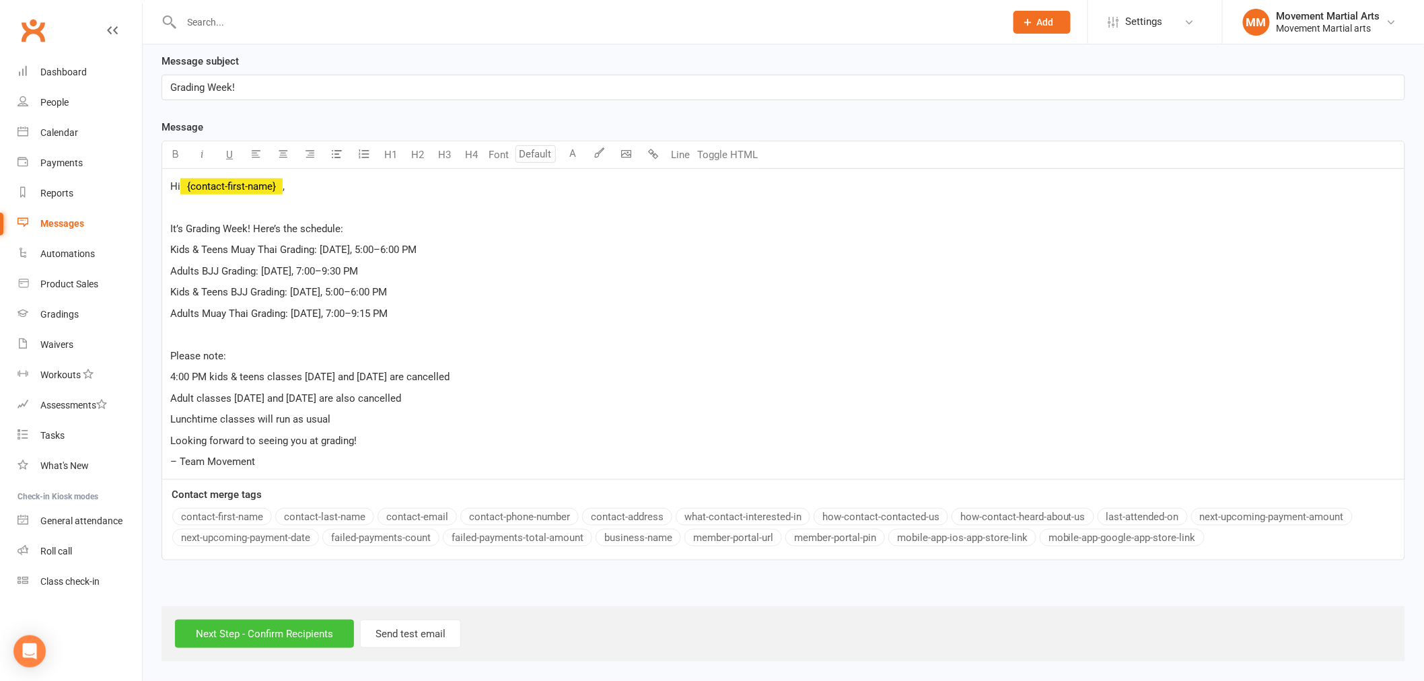
click at [313, 635] on input "Next Step - Confirm Recipients" at bounding box center [264, 634] width 179 height 28
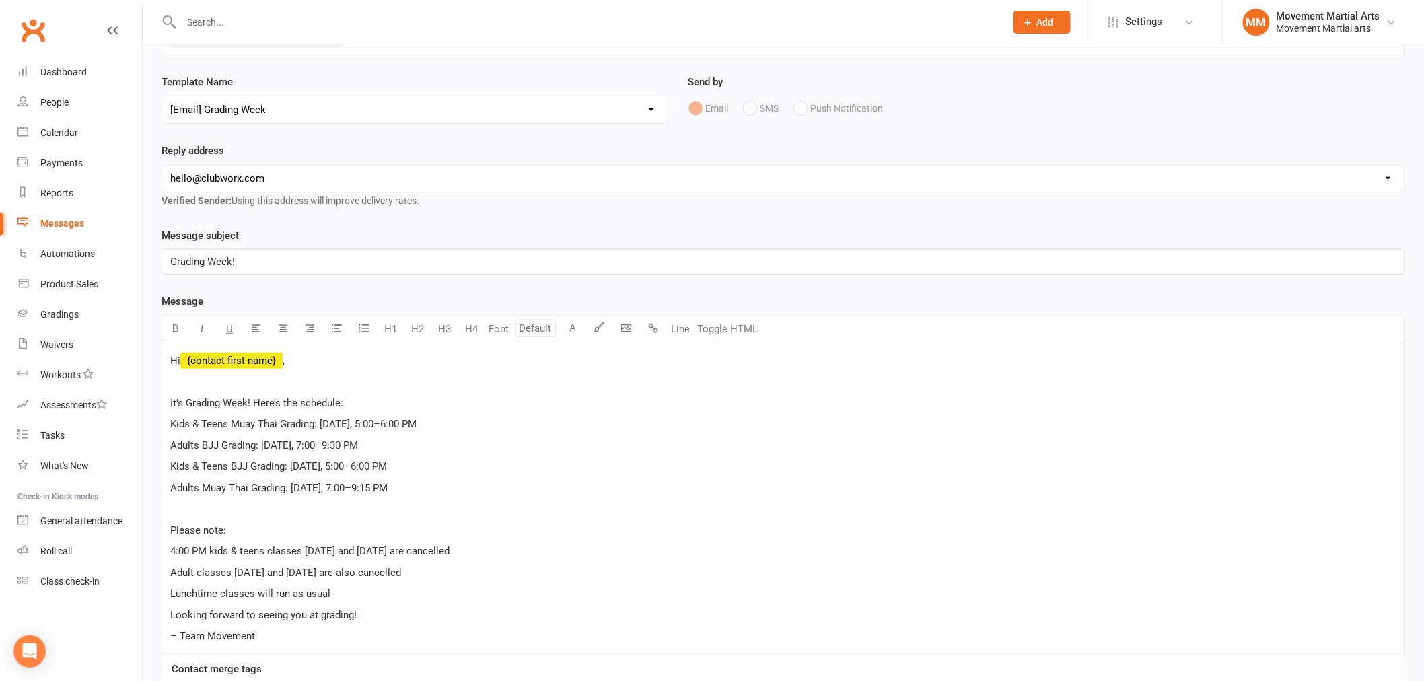
scroll to position [67, 0]
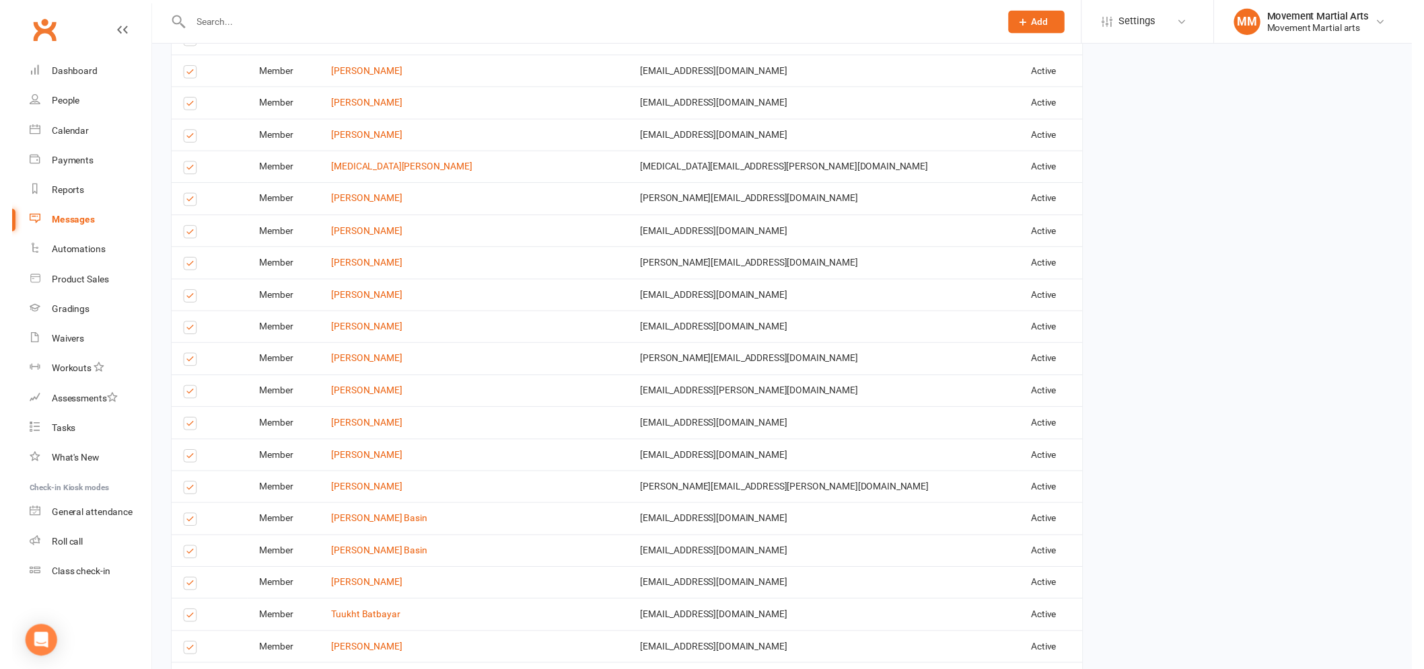
scroll to position [1766, 0]
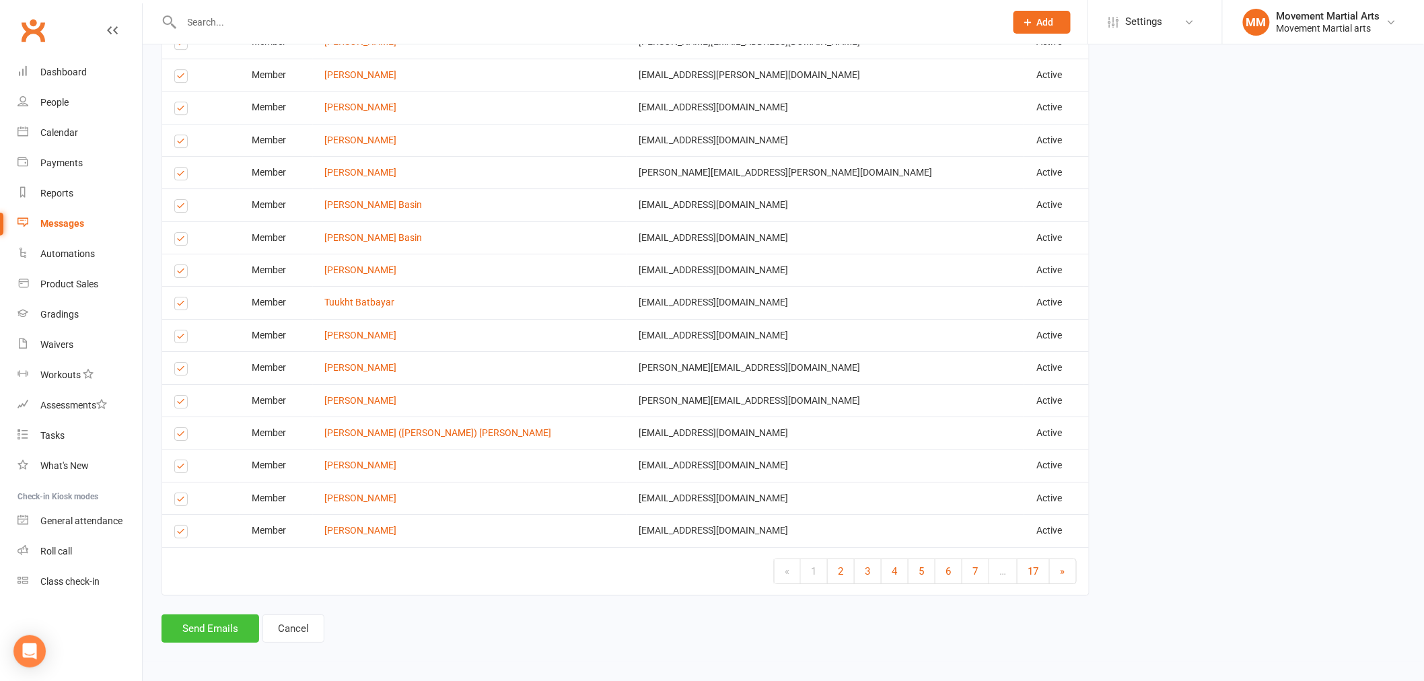
click at [209, 622] on button "Send Emails" at bounding box center [210, 628] width 98 height 28
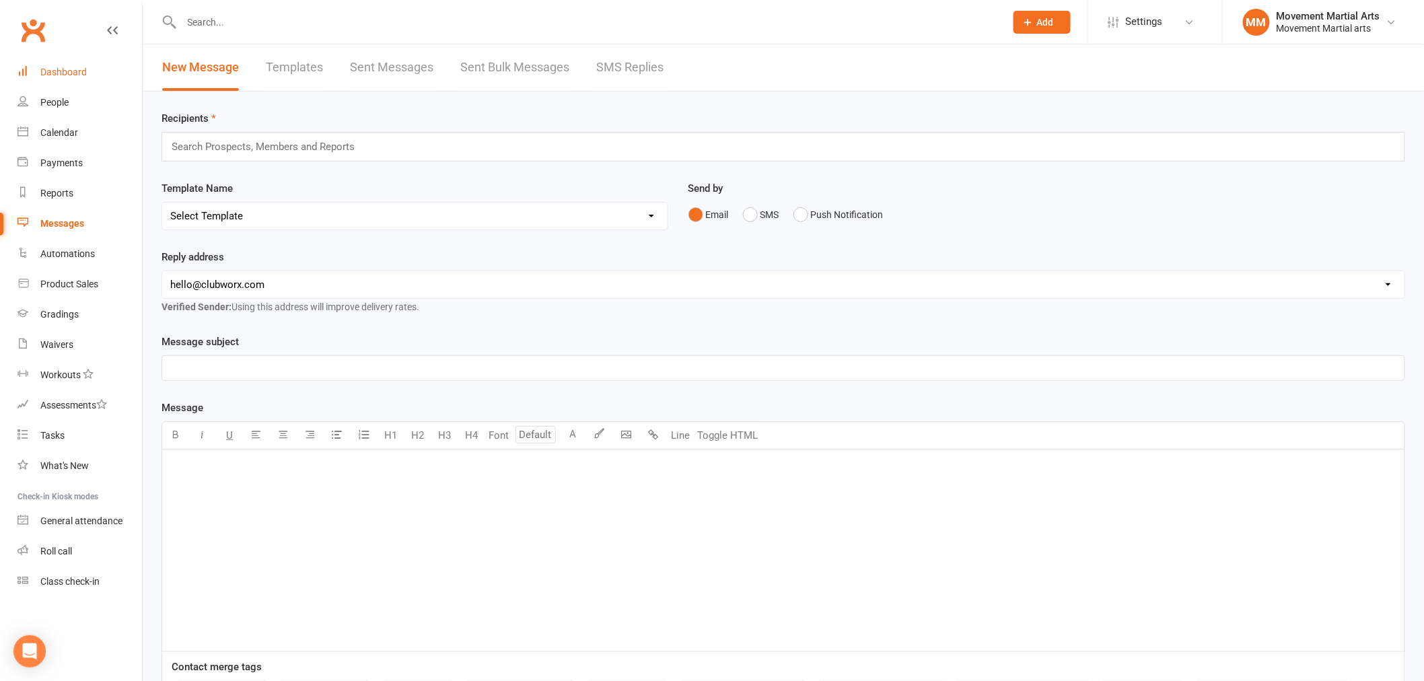
click at [64, 64] on link "Dashboard" at bounding box center [79, 72] width 124 height 30
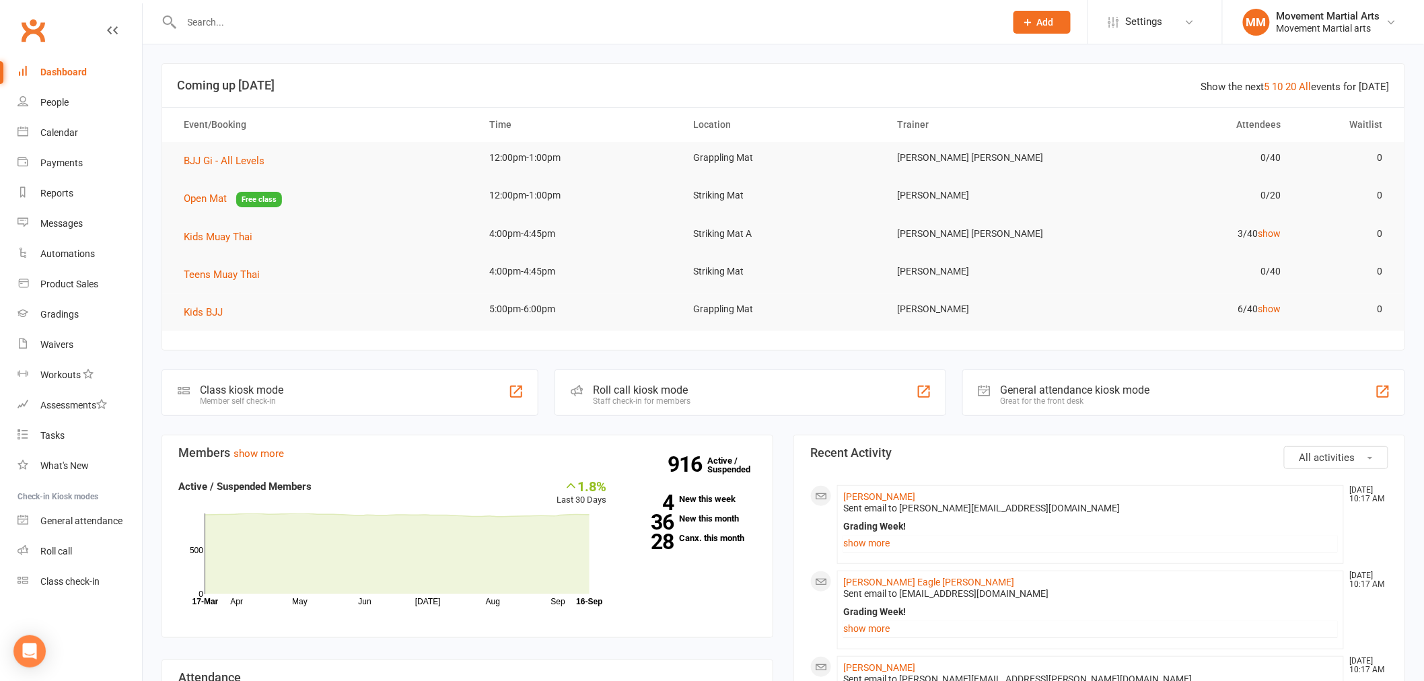
click at [225, 9] on div at bounding box center [578, 22] width 834 height 44
click at [226, 19] on input "text" at bounding box center [587, 22] width 818 height 19
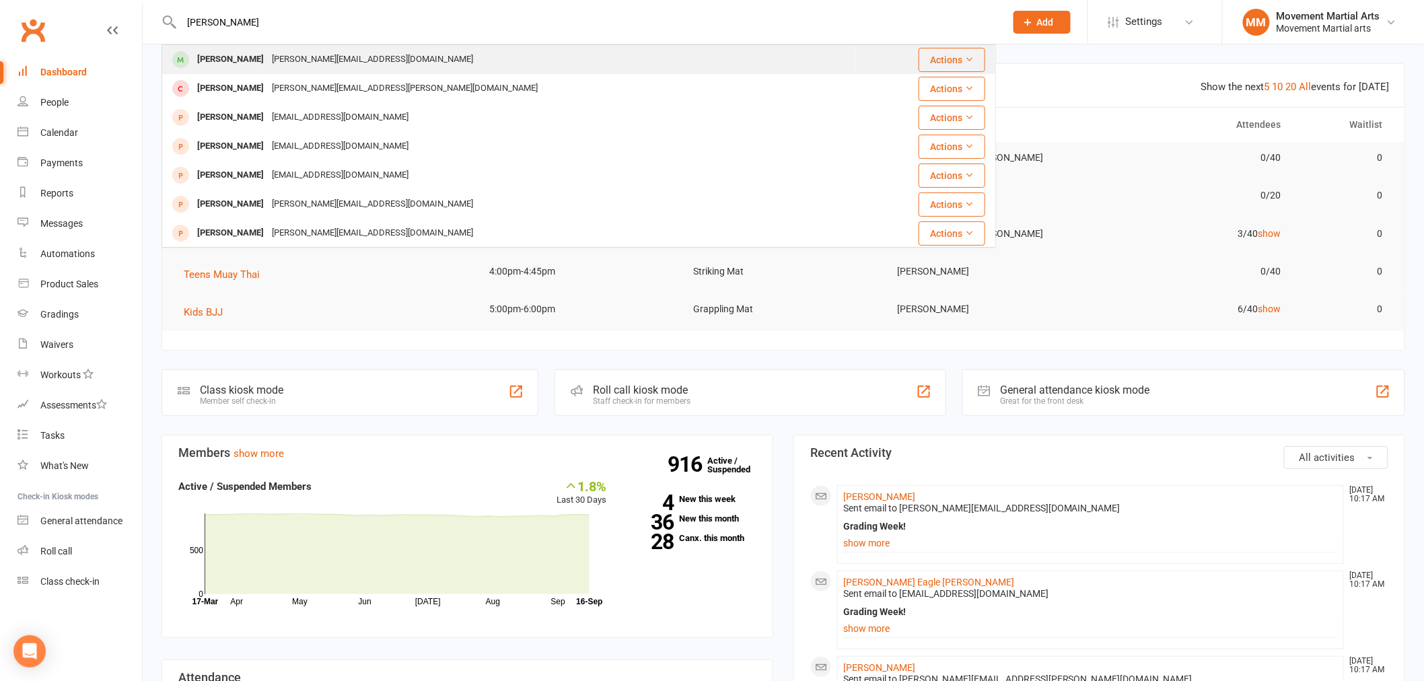
type input "[PERSON_NAME]"
click at [236, 59] on div "[PERSON_NAME]" at bounding box center [230, 60] width 75 height 20
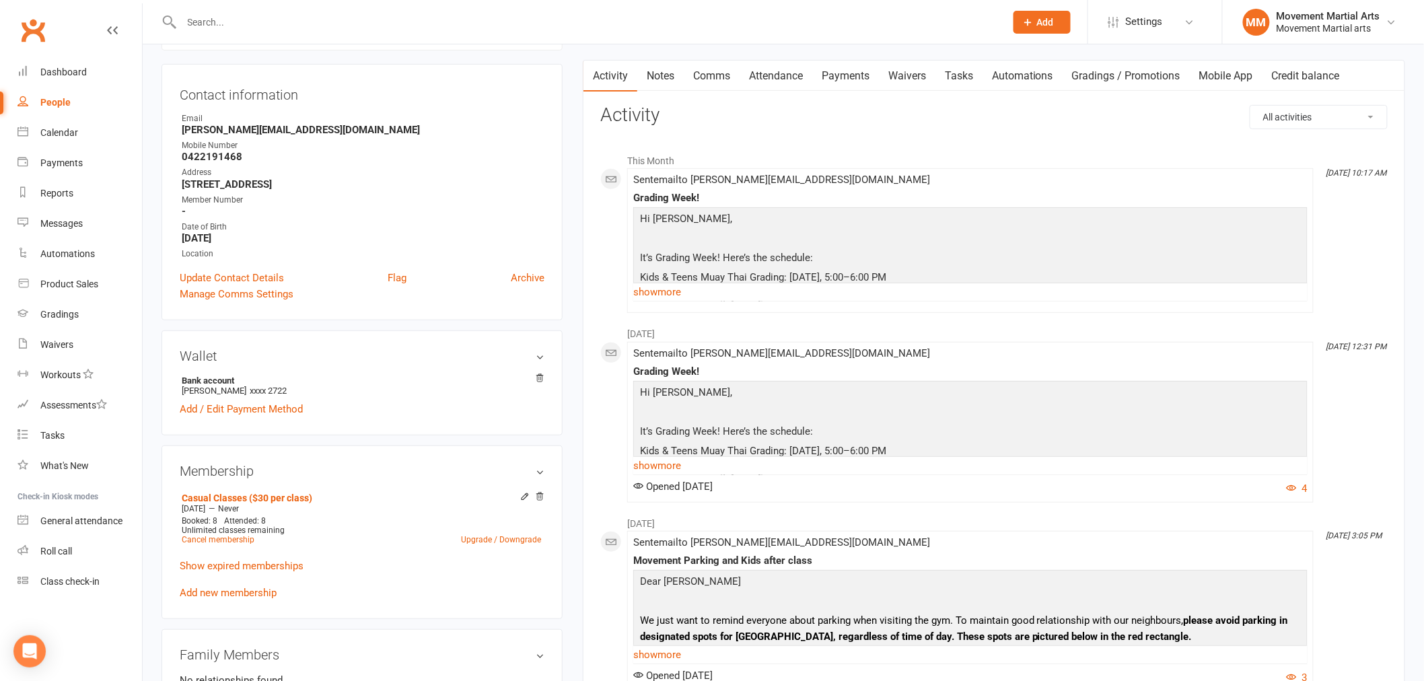
scroll to position [174, 0]
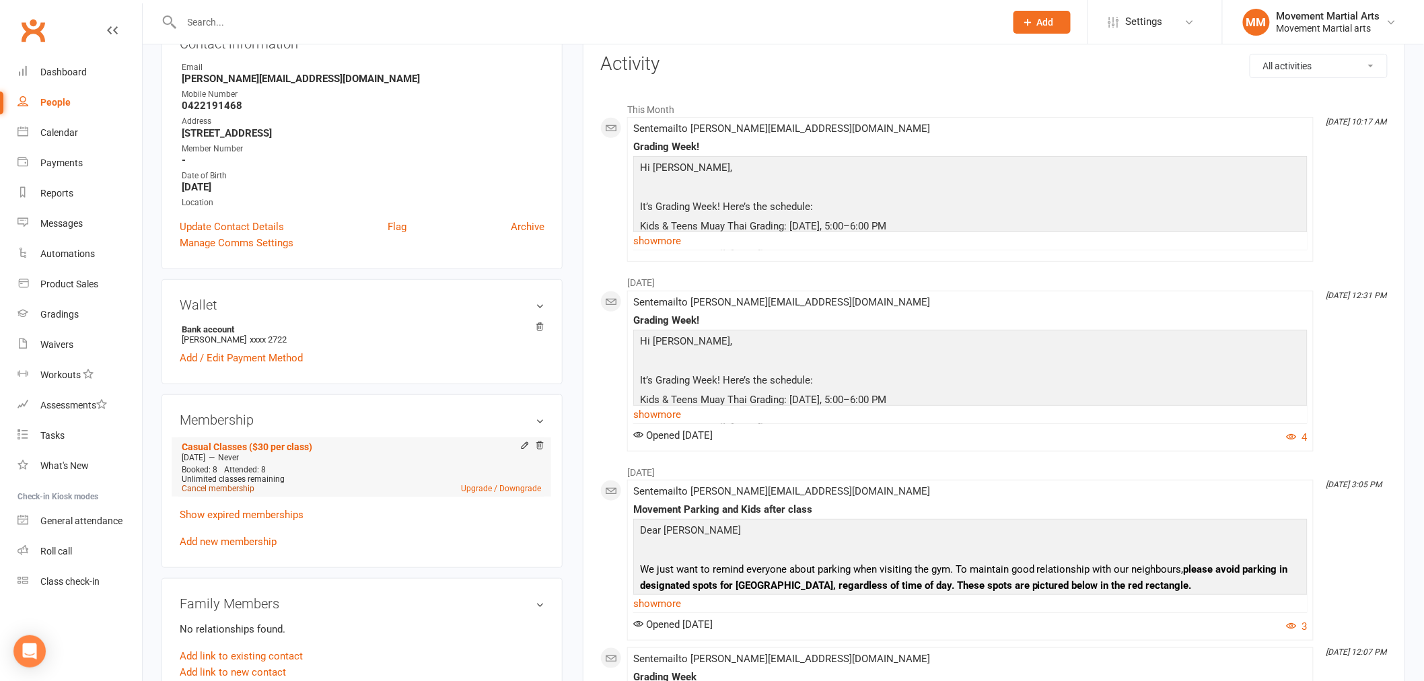
click at [237, 485] on link "Cancel membership" at bounding box center [218, 488] width 73 height 9
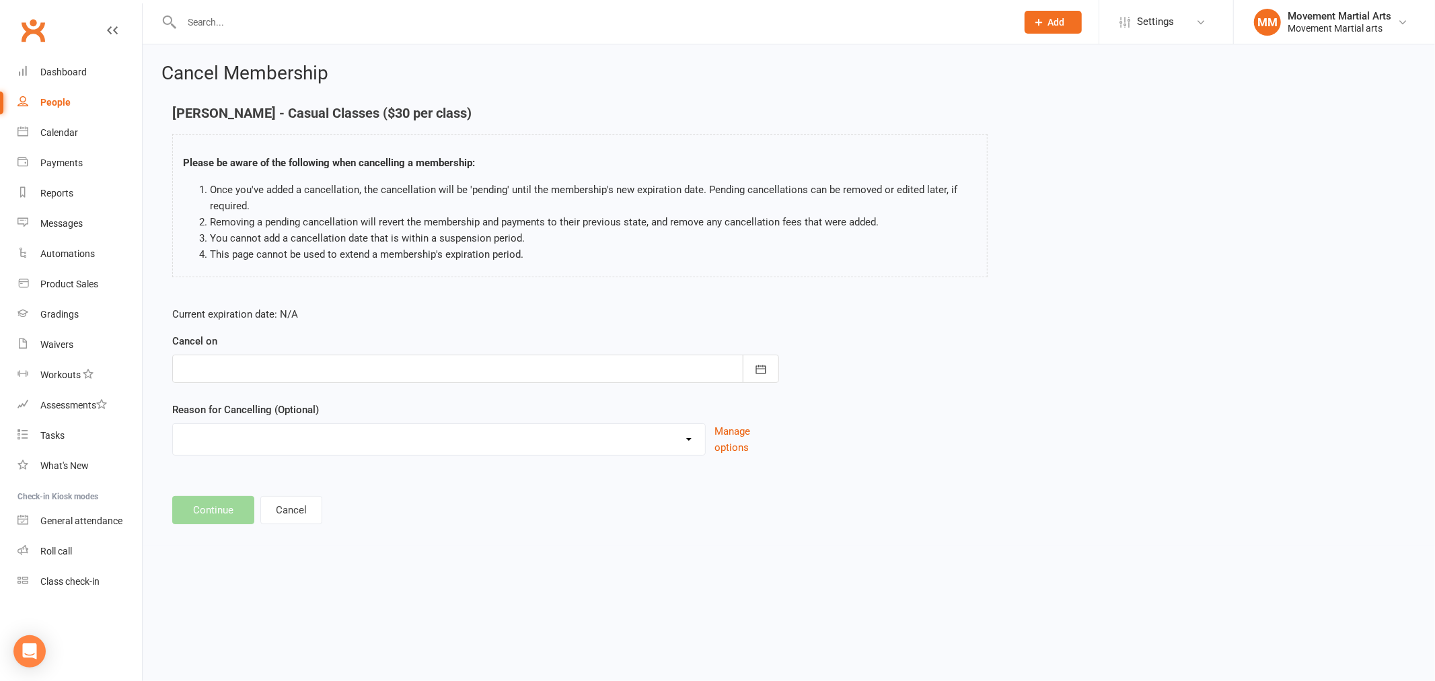
click at [230, 367] on div at bounding box center [475, 369] width 607 height 28
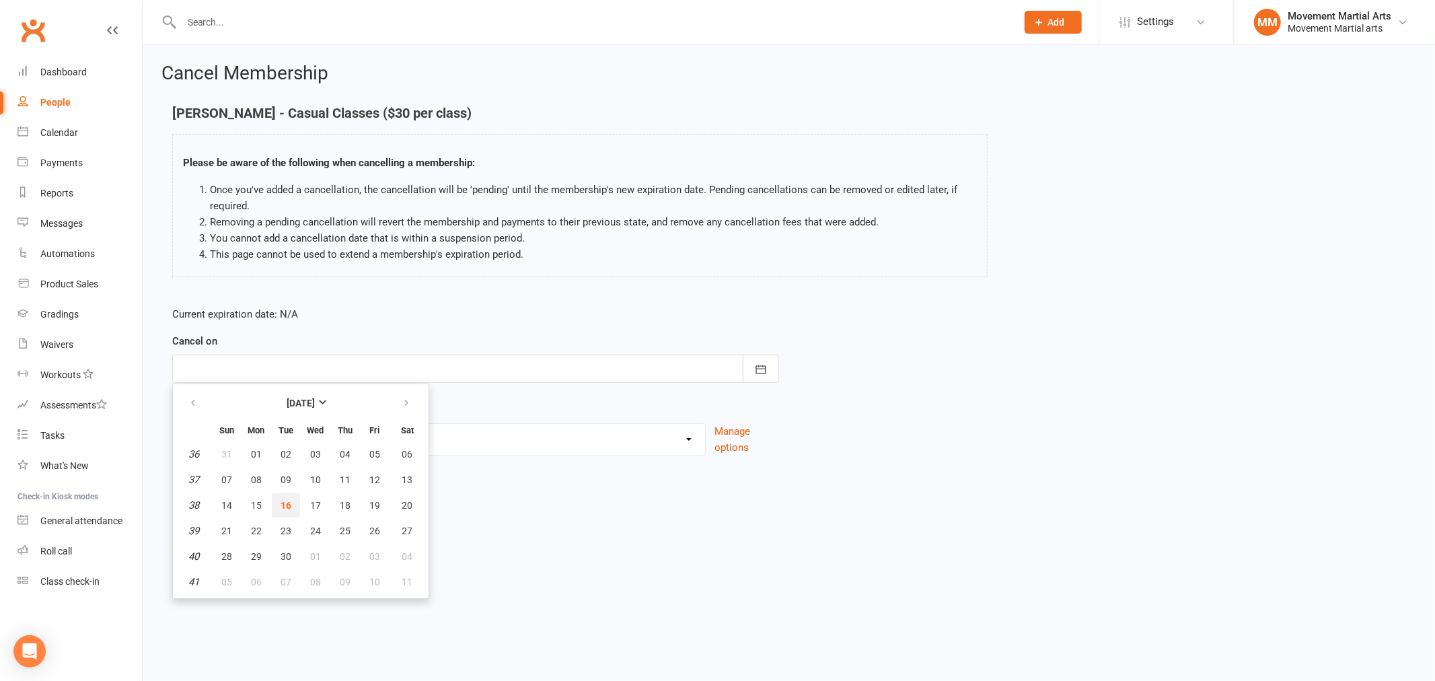
click at [281, 500] on span "16" at bounding box center [286, 505] width 11 height 11
type input "[DATE]"
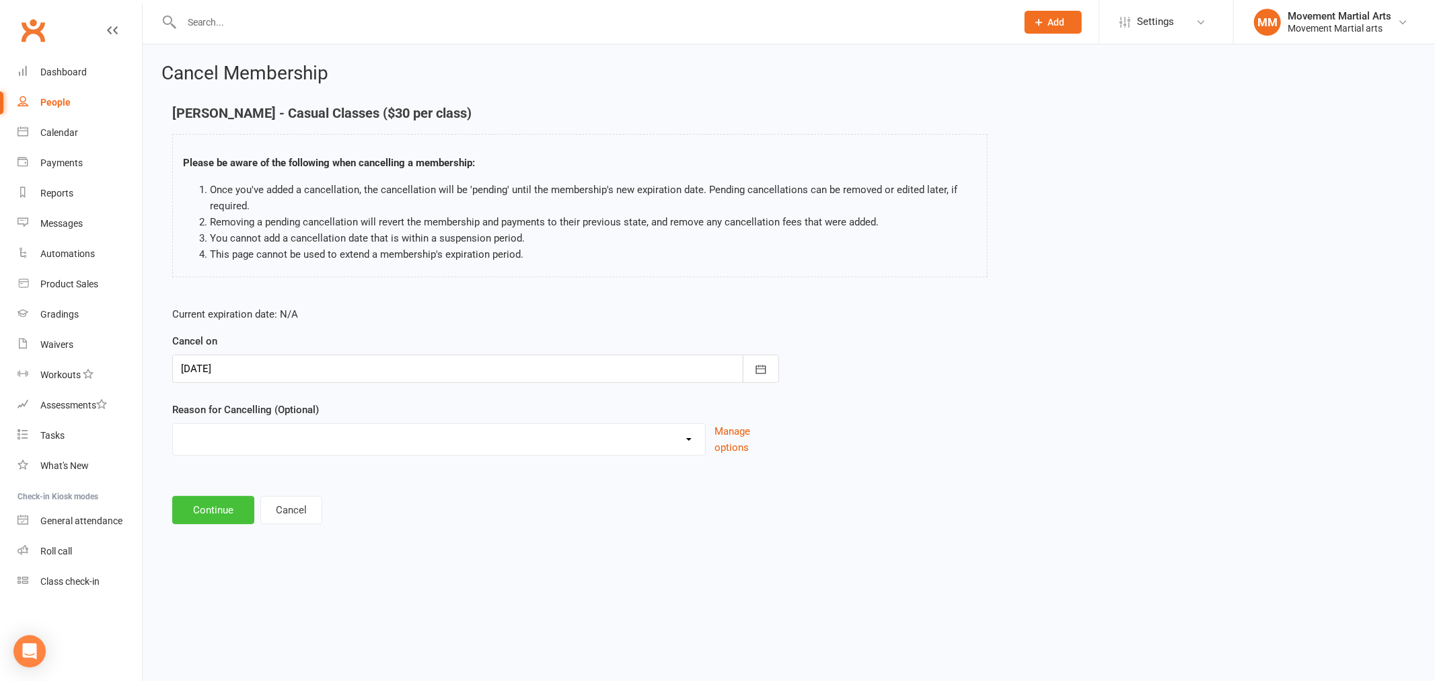
click at [219, 507] on button "Continue" at bounding box center [213, 510] width 82 height 28
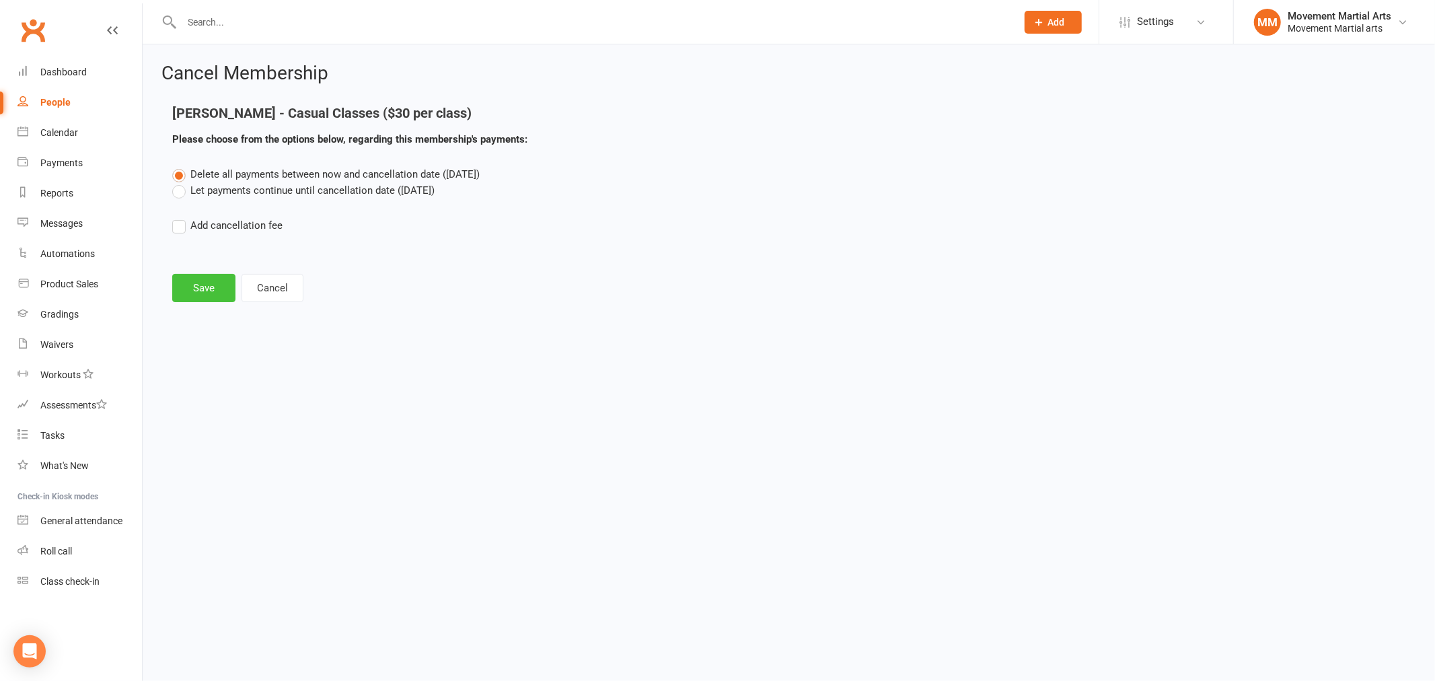
click at [190, 293] on button "Save" at bounding box center [203, 288] width 63 height 28
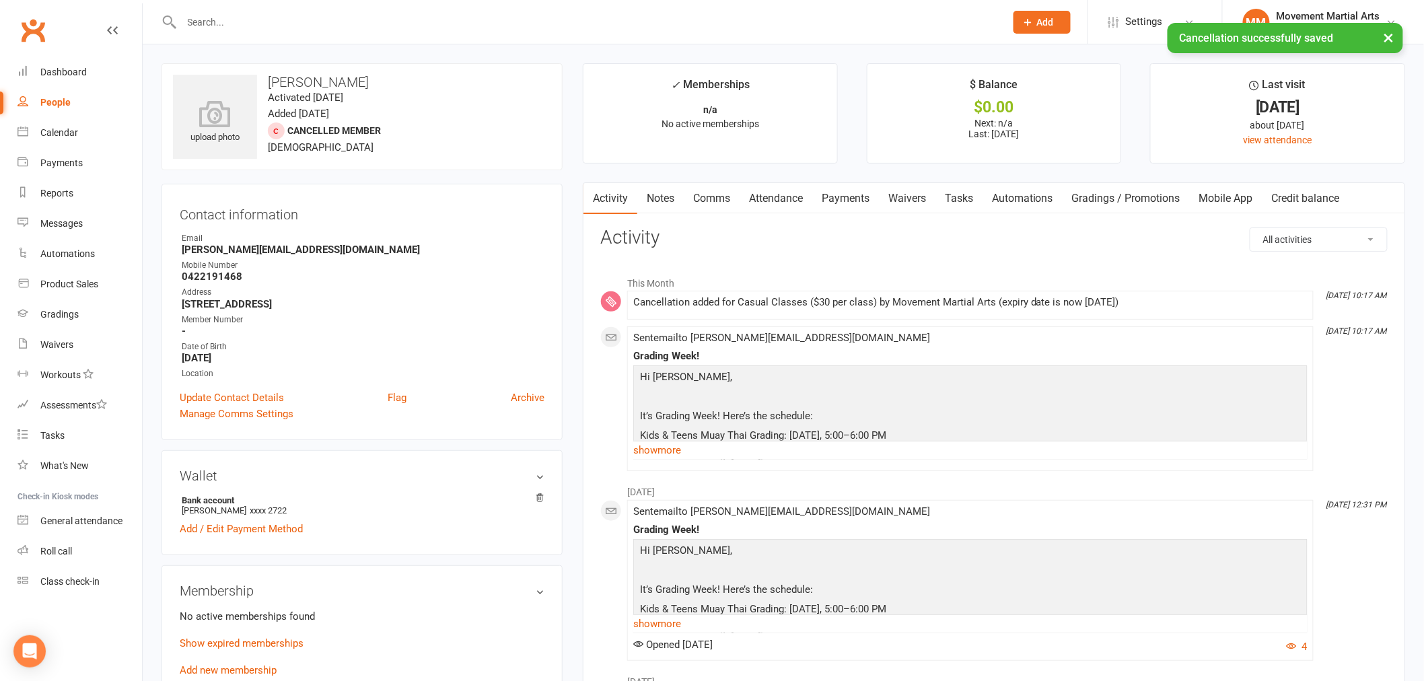
click at [227, 13] on input "text" at bounding box center [587, 22] width 818 height 19
click at [353, 26] on input "text" at bounding box center [587, 22] width 818 height 19
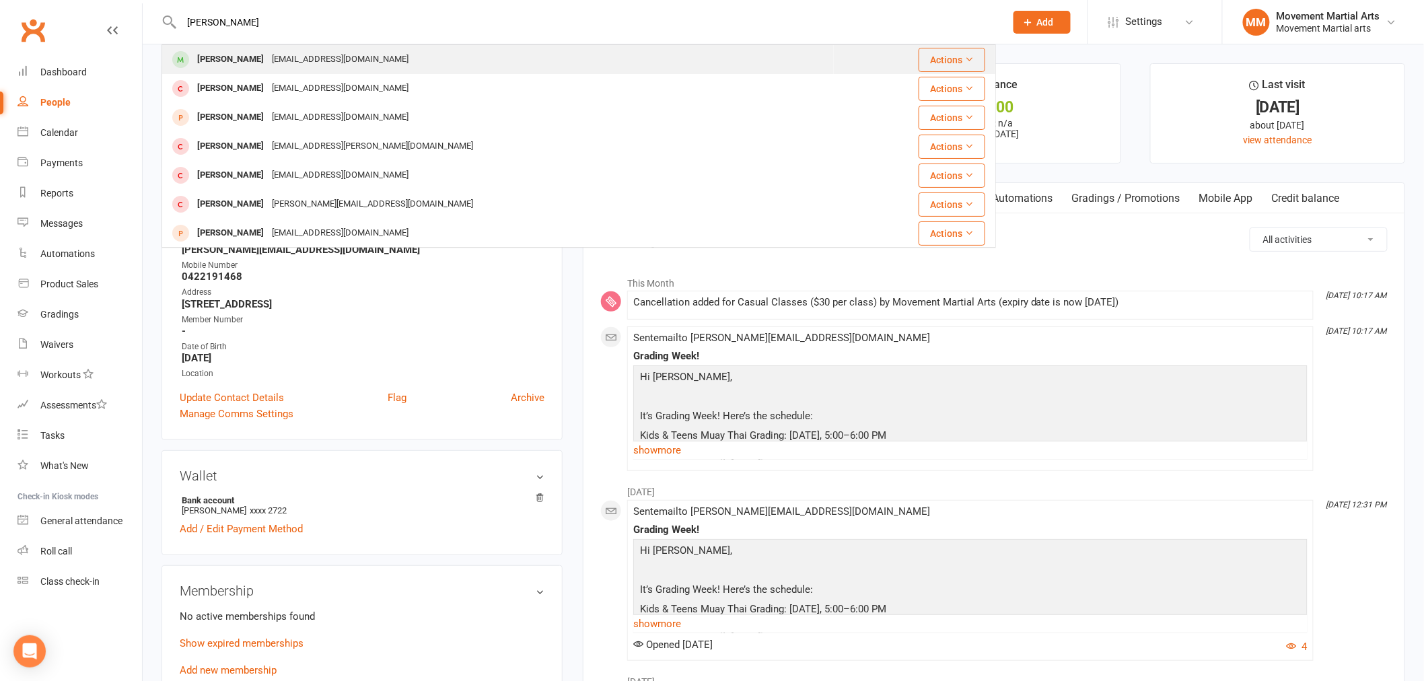
type input "[PERSON_NAME]"
click at [353, 61] on div "[PERSON_NAME] [EMAIL_ADDRESS][DOMAIN_NAME]" at bounding box center [498, 60] width 670 height 28
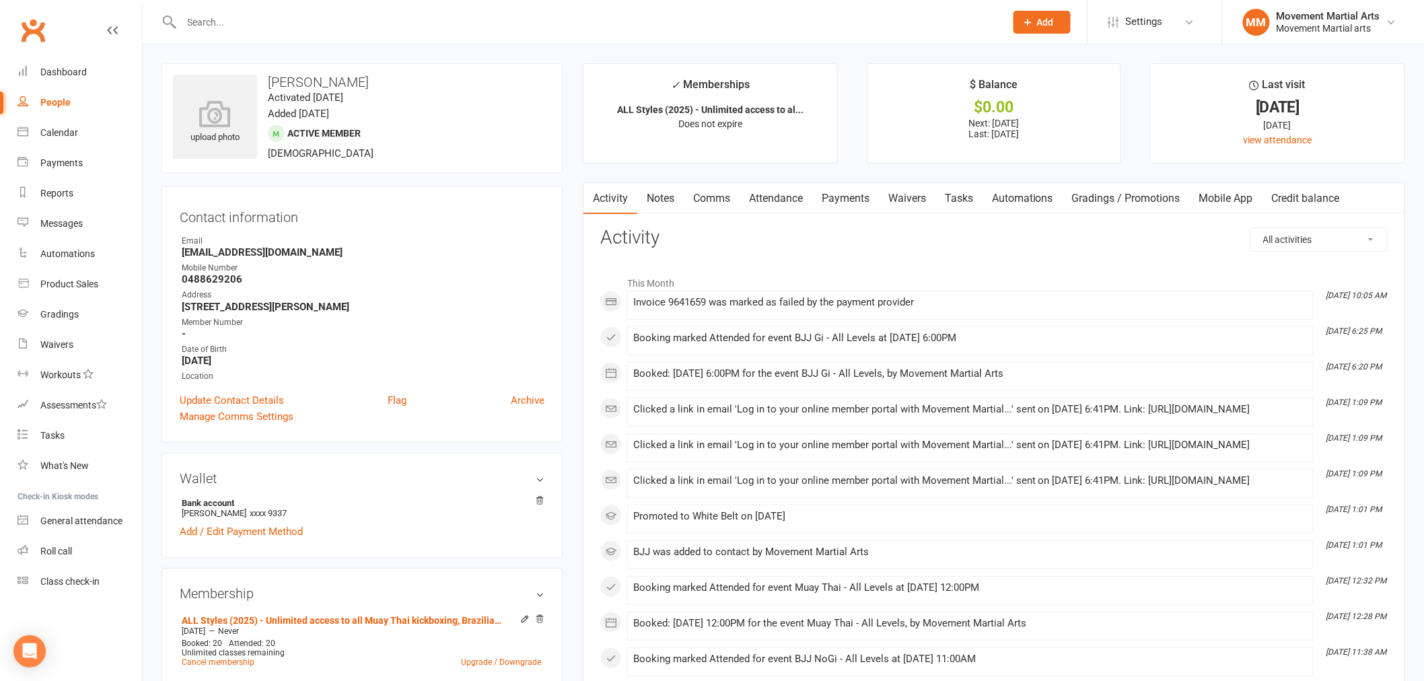
click at [866, 197] on link "Payments" at bounding box center [845, 198] width 67 height 31
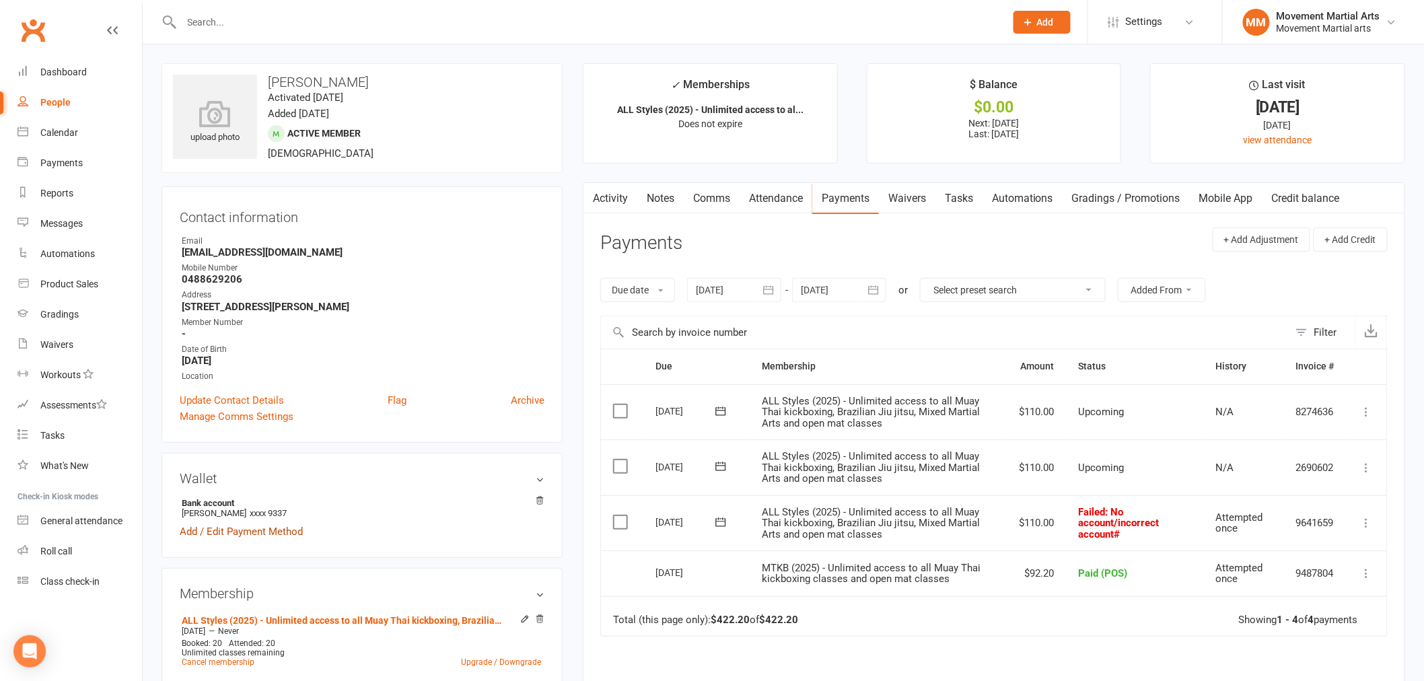
click at [256, 538] on link "Add / Edit Payment Method" at bounding box center [241, 531] width 123 height 16
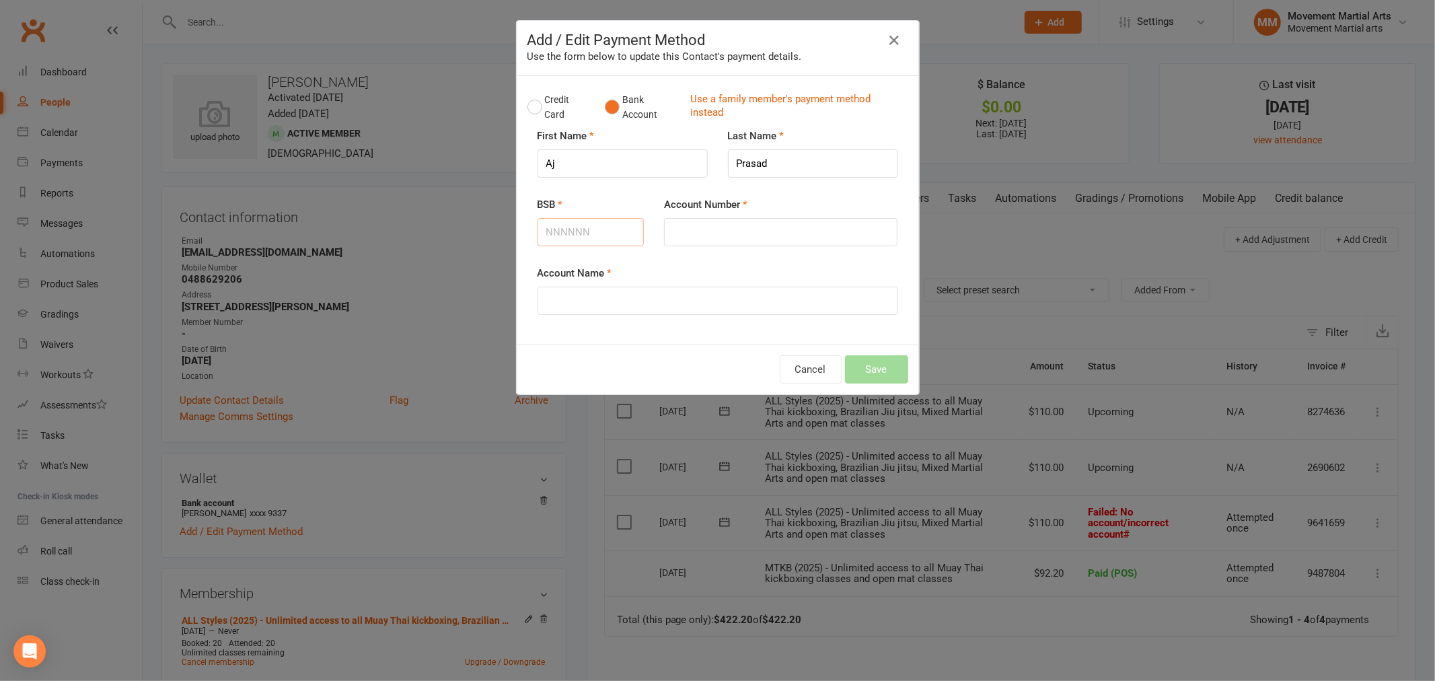
click at [569, 227] on input "BSB" at bounding box center [591, 232] width 107 height 28
type input "082133"
click at [732, 229] on input "Account Number" at bounding box center [780, 232] width 233 height 28
type input "511169337"
type input "[PERSON_NAME]"
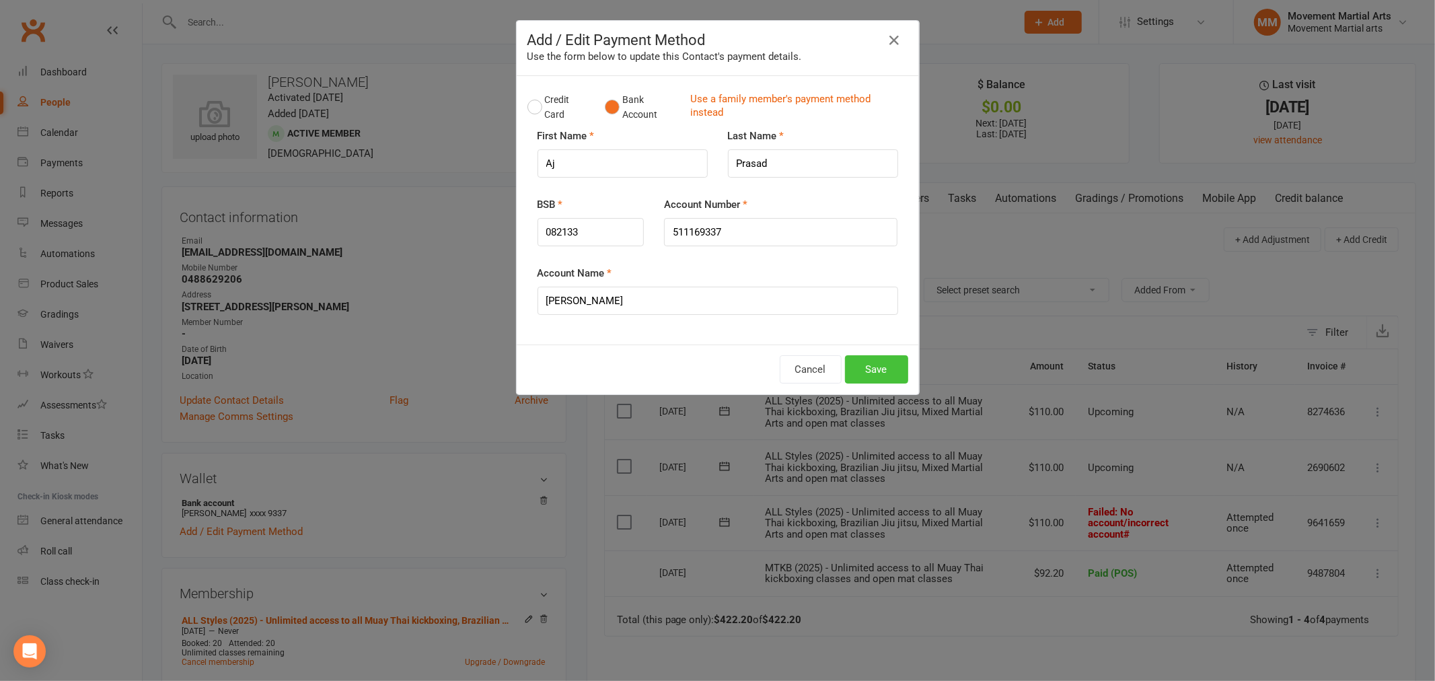
click at [878, 359] on button "Save" at bounding box center [876, 369] width 63 height 28
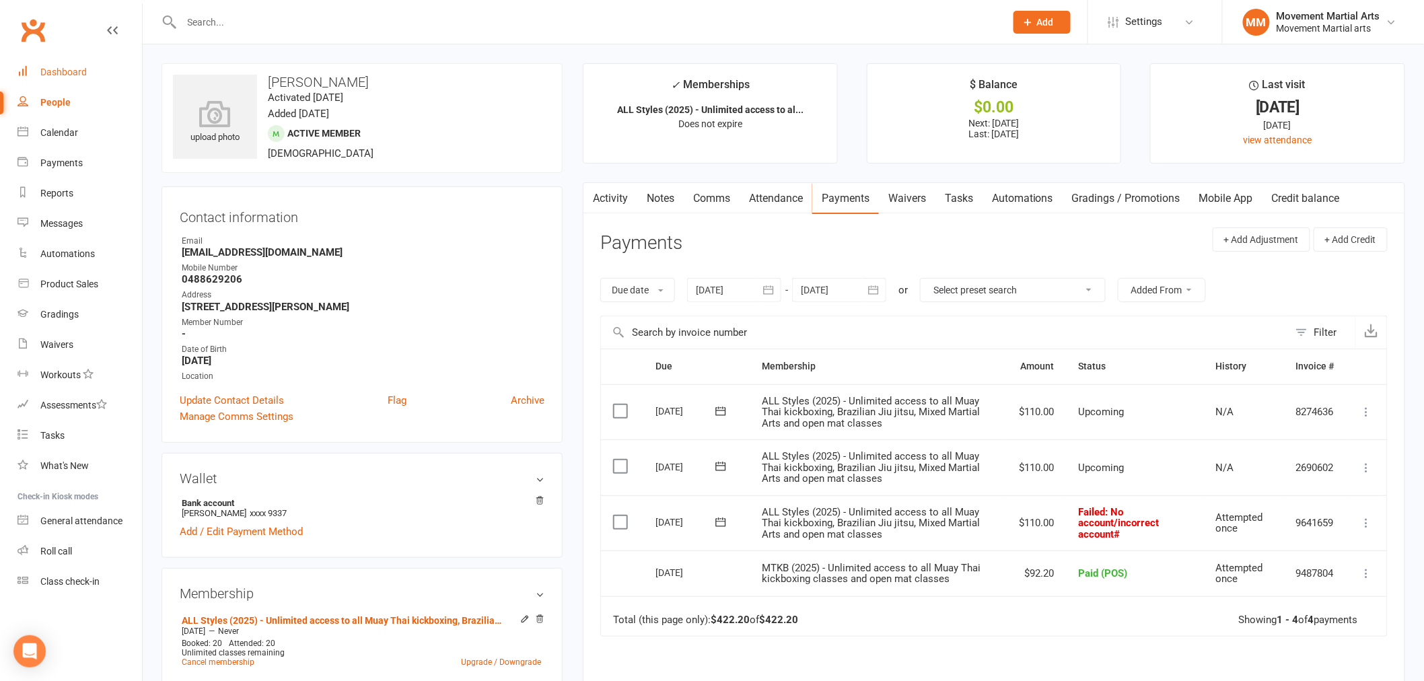
click at [83, 67] on div "Dashboard" at bounding box center [63, 72] width 46 height 11
